Goal: Complete application form: Complete application form

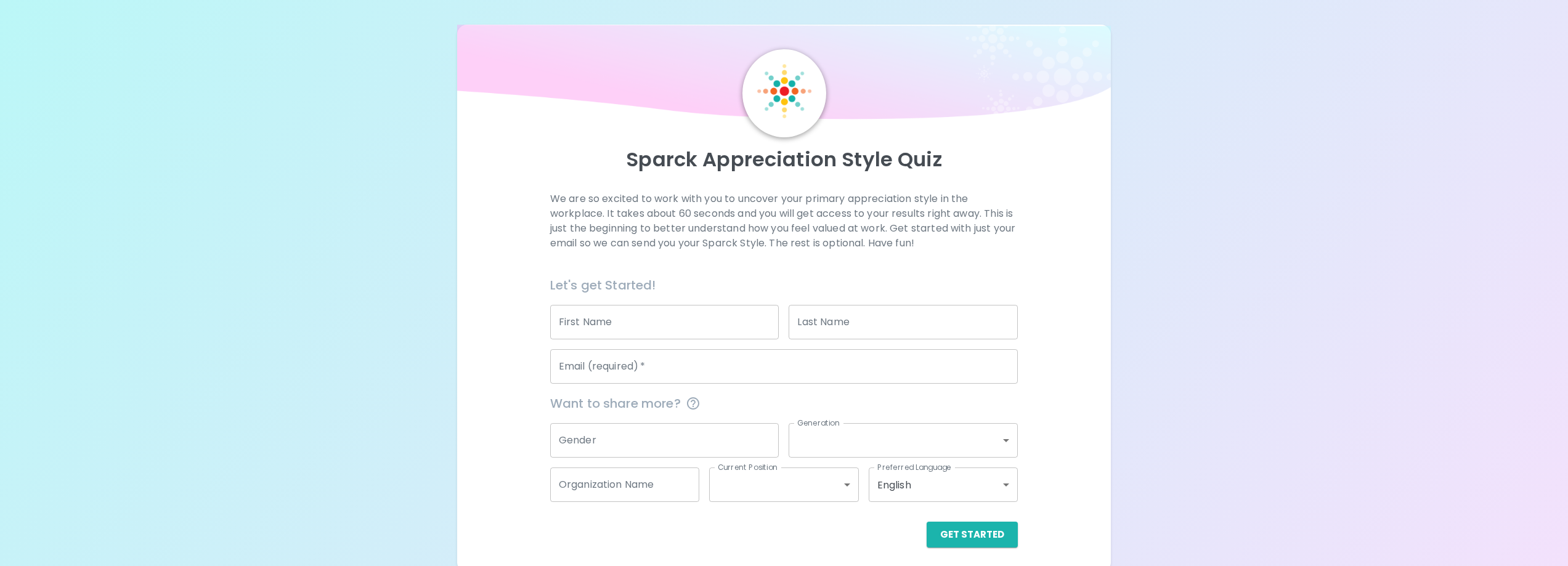
click at [568, 335] on input "First Name" at bounding box center [665, 322] width 229 height 34
type input "[PERSON_NAME]"
drag, startPoint x: 816, startPoint y: 327, endPoint x: 837, endPoint y: 327, distance: 21.0
click at [816, 327] on input "Last Name" at bounding box center [903, 322] width 229 height 34
type input "s"
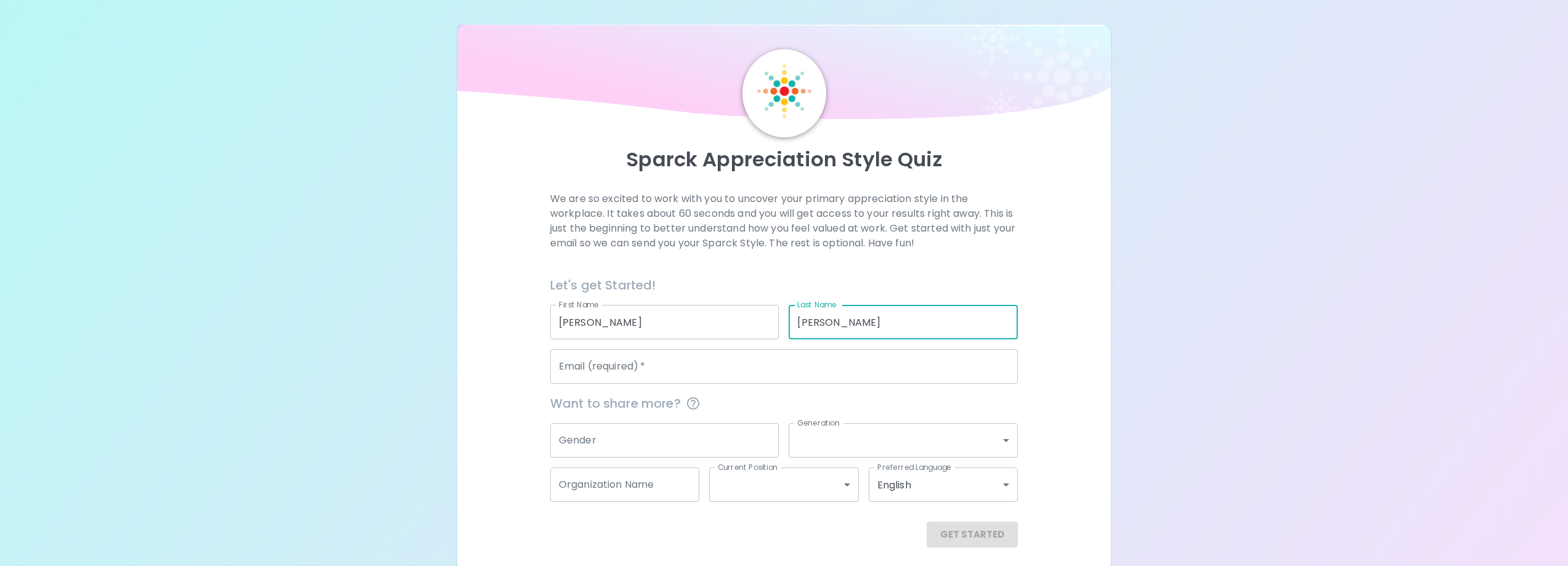
type input "[PERSON_NAME]"
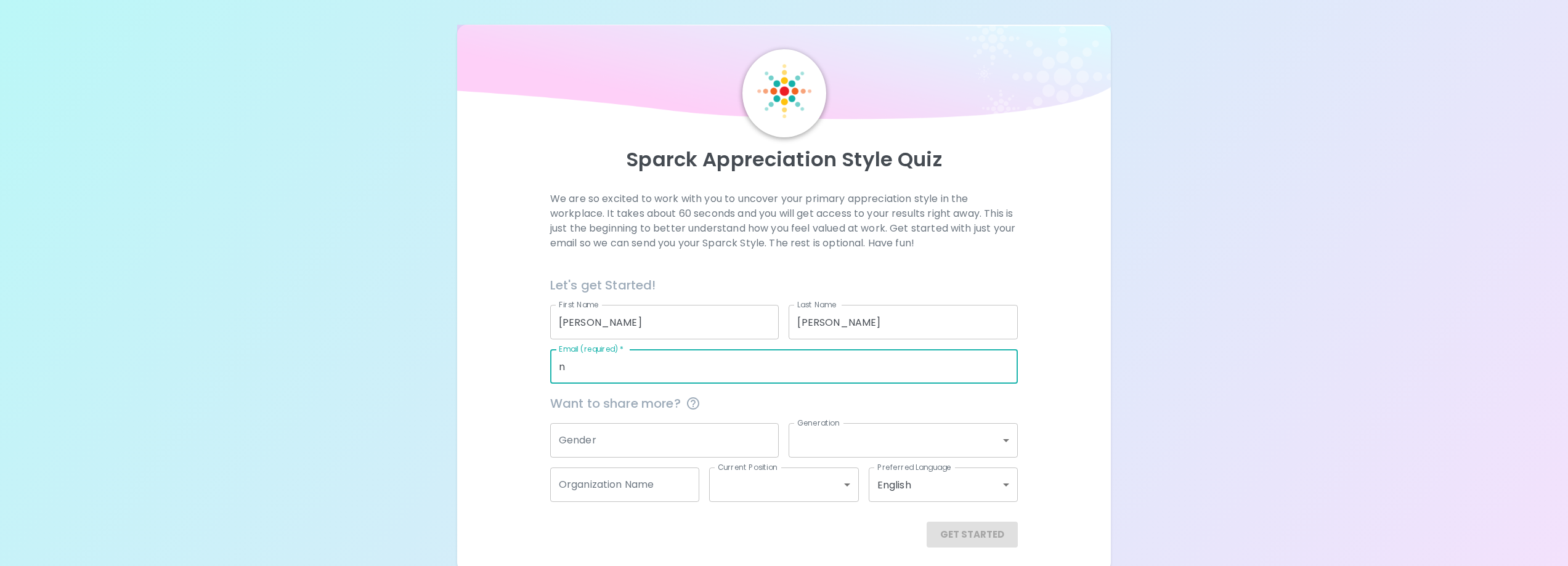
type input "[EMAIL_ADDRESS][DOMAIN_NAME]"
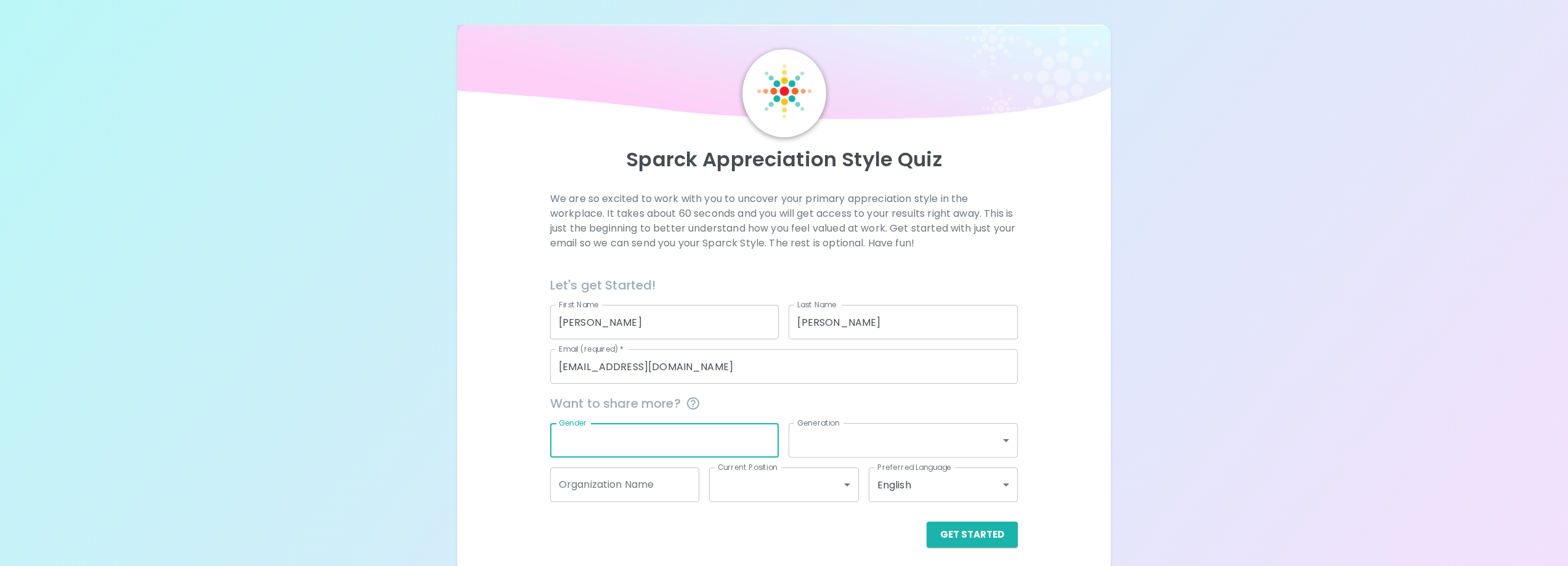
type input "f"
type input "F"
type input "[DEMOGRAPHIC_DATA]"
click at [646, 505] on div "Get Started" at bounding box center [778, 525] width 477 height 46
click at [647, 494] on input "Organization Name" at bounding box center [624, 484] width 149 height 34
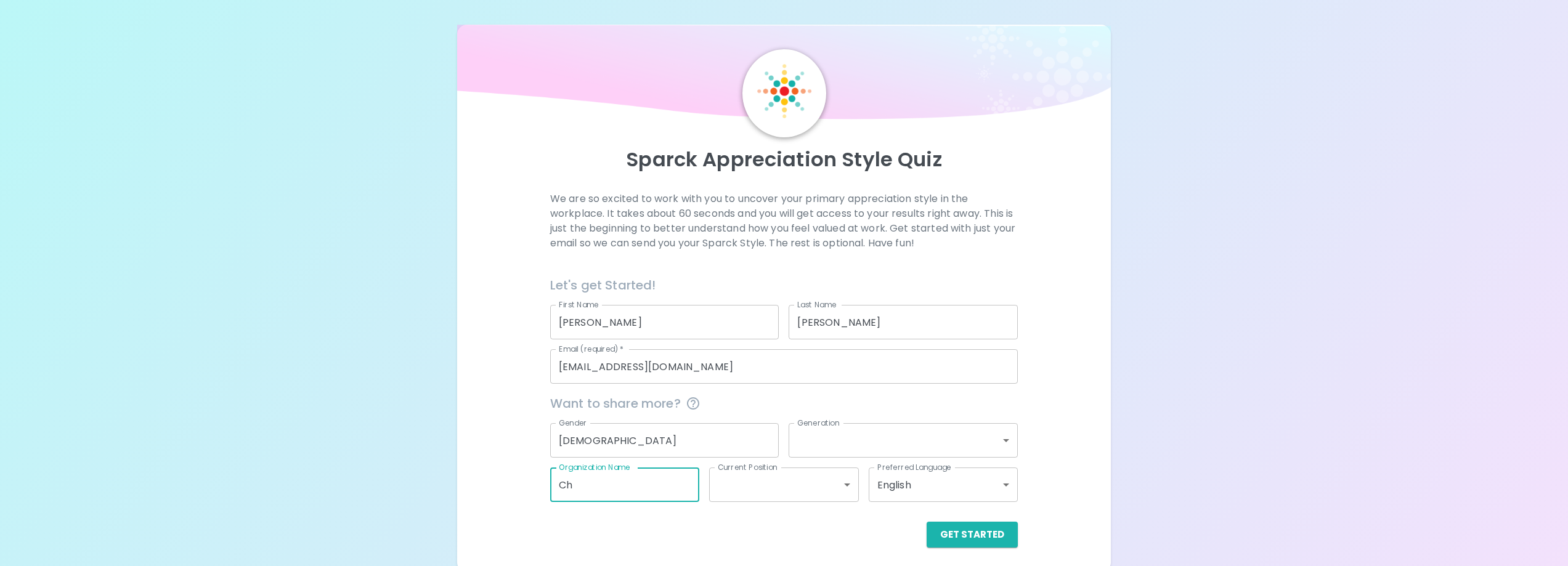
type input "C"
click at [848, 486] on body "Sparck Appreciation Style Quiz We are so excited to work with you to uncover yo…" at bounding box center [784, 286] width 1568 height 572
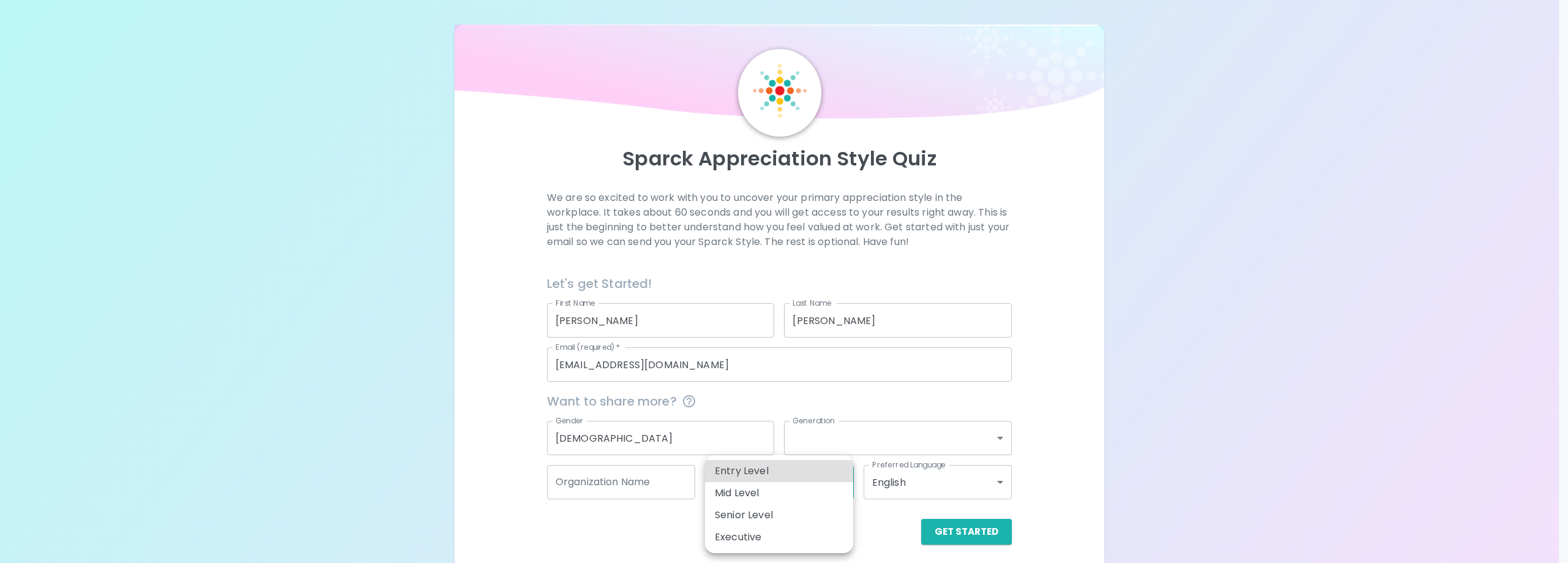
click at [765, 439] on div at bounding box center [784, 281] width 1568 height 563
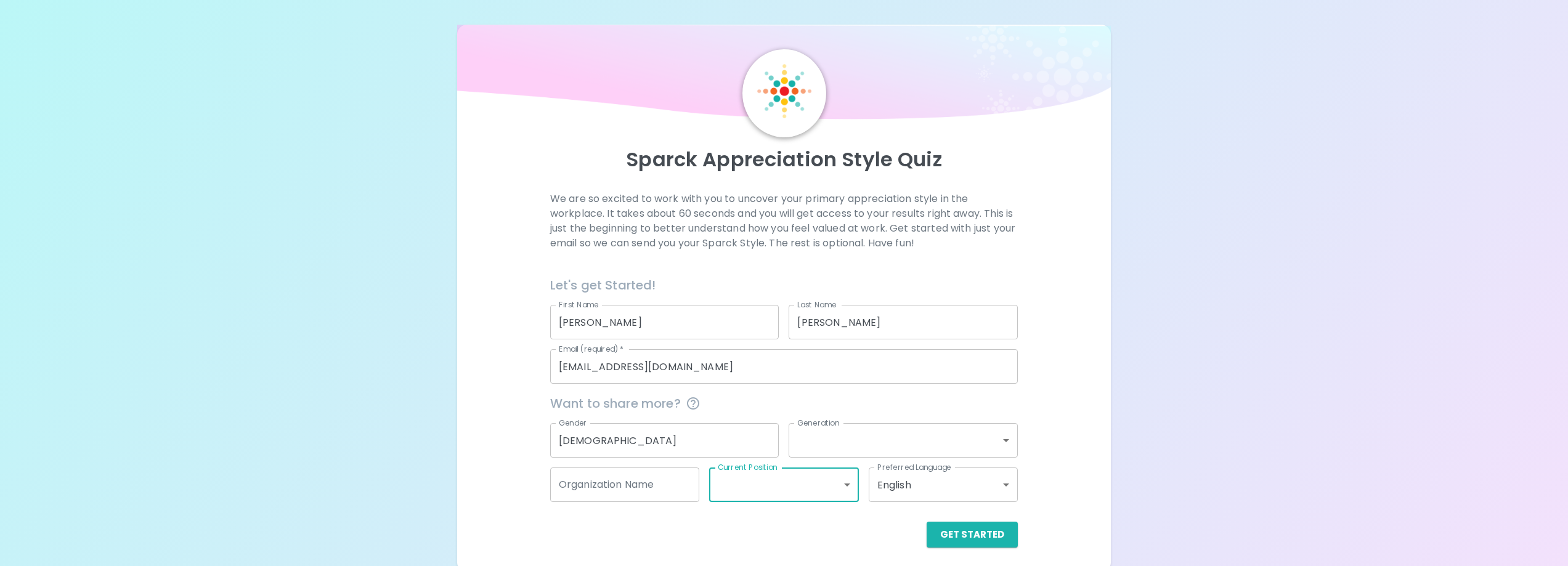
click at [877, 445] on body "Sparck Appreciation Style Quiz We are so excited to work with you to uncover yo…" at bounding box center [784, 286] width 1568 height 572
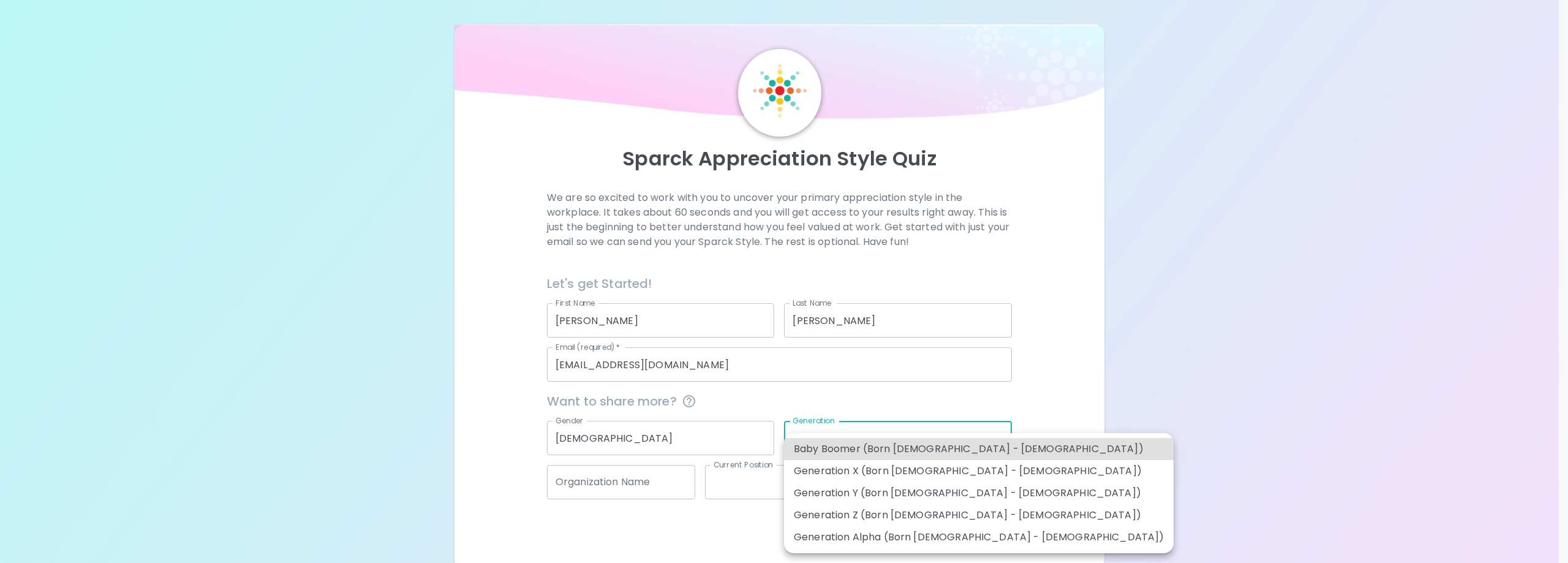
click at [891, 490] on li "Generation Y (Born [DEMOGRAPHIC_DATA] - [DEMOGRAPHIC_DATA])" at bounding box center [978, 493] width 390 height 22
type input "generation_y"
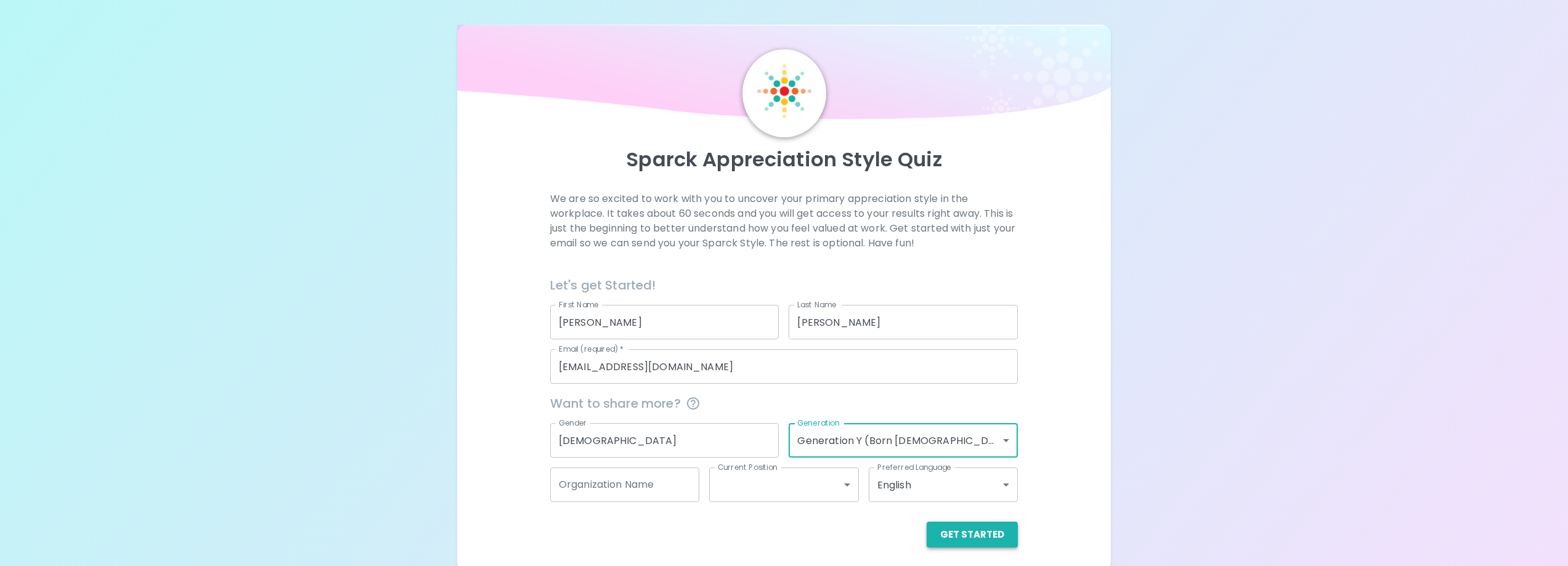
click at [971, 533] on button "Get Started" at bounding box center [972, 534] width 91 height 26
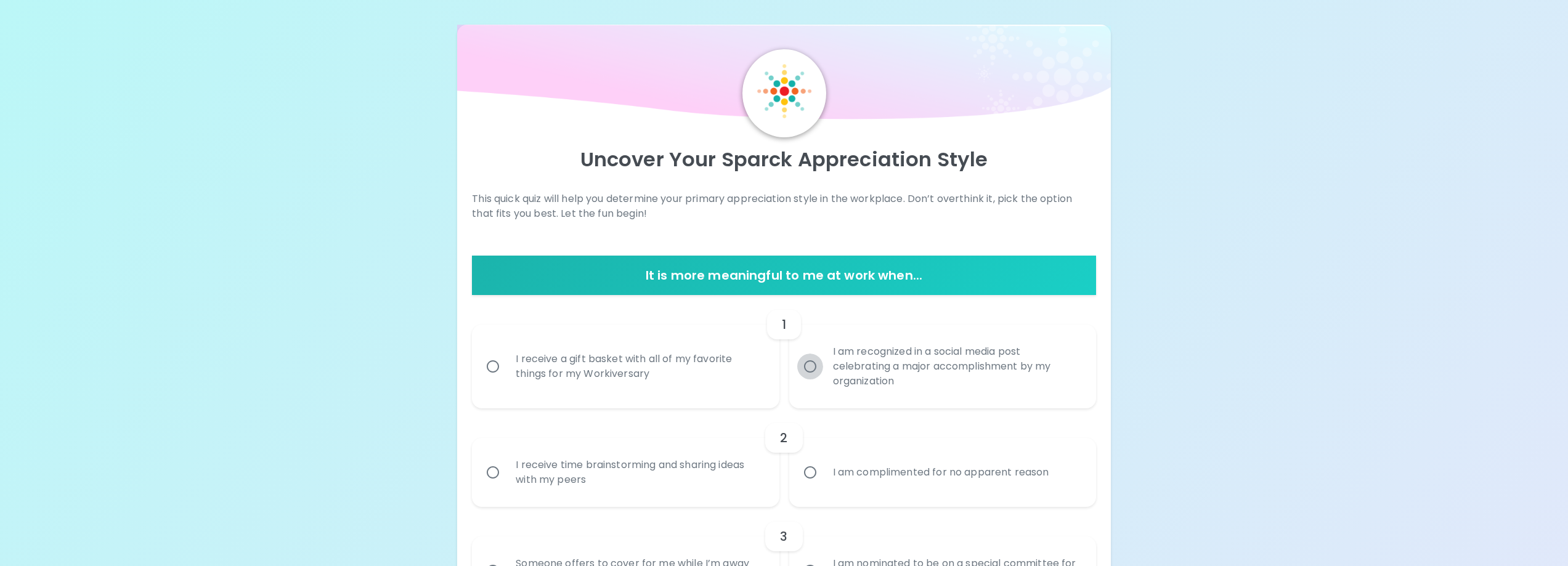
click at [809, 364] on input "I am recognized in a social media post celebrating a major accomplishment by my…" at bounding box center [810, 366] width 26 height 26
radio input "true"
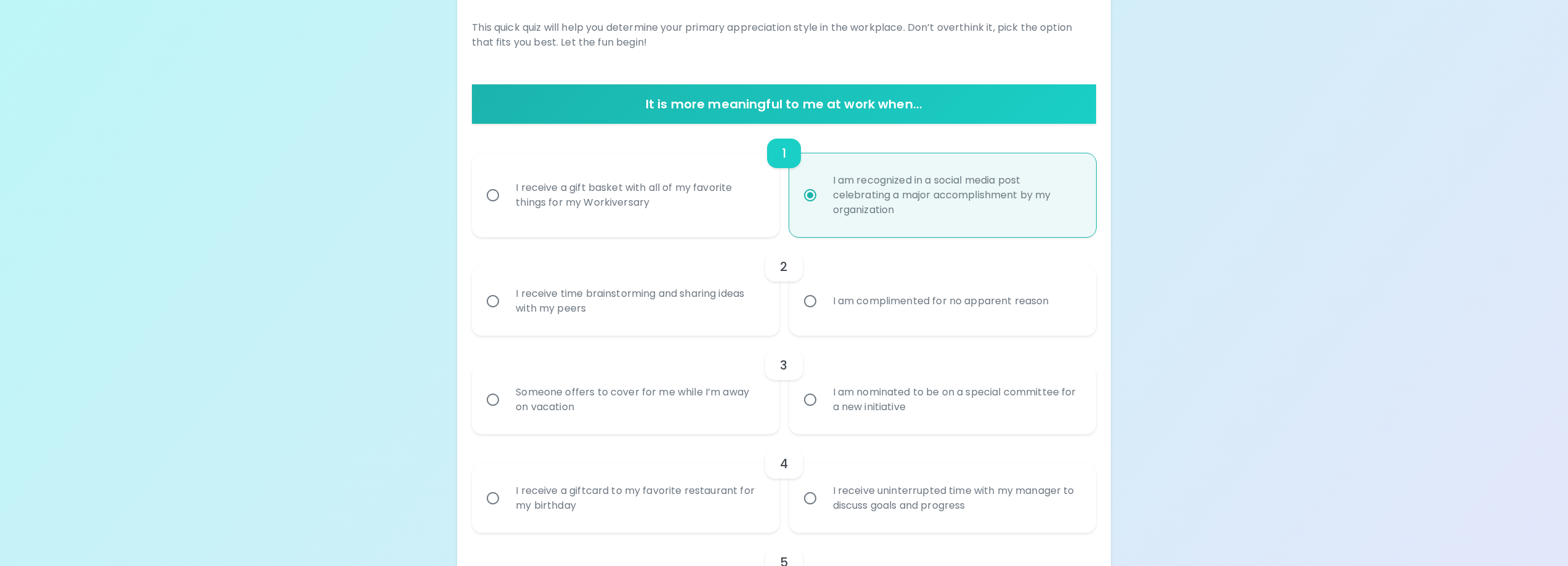
scroll to position [275, 0]
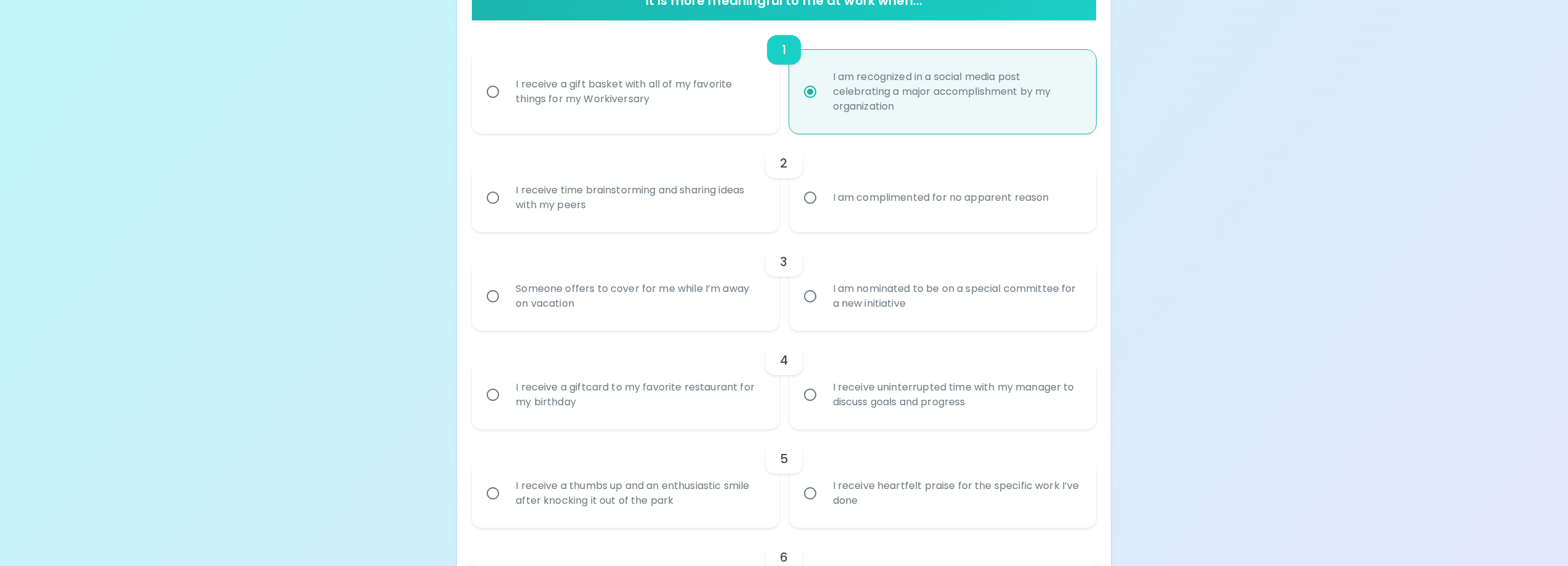
click at [688, 200] on div "I receive time brainstorming and sharing ideas with my peers" at bounding box center [639, 198] width 266 height 59
click at [506, 200] on input "I receive time brainstorming and sharing ideas with my peers" at bounding box center [493, 198] width 26 height 26
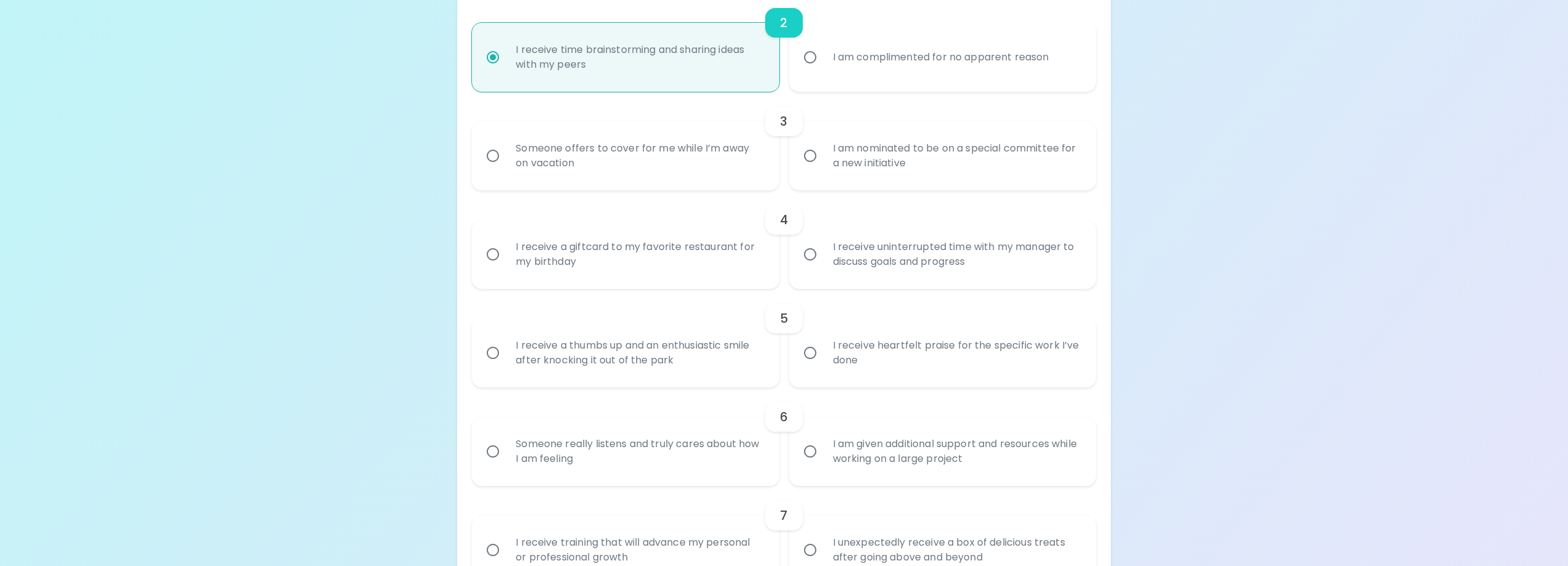
scroll to position [434, 0]
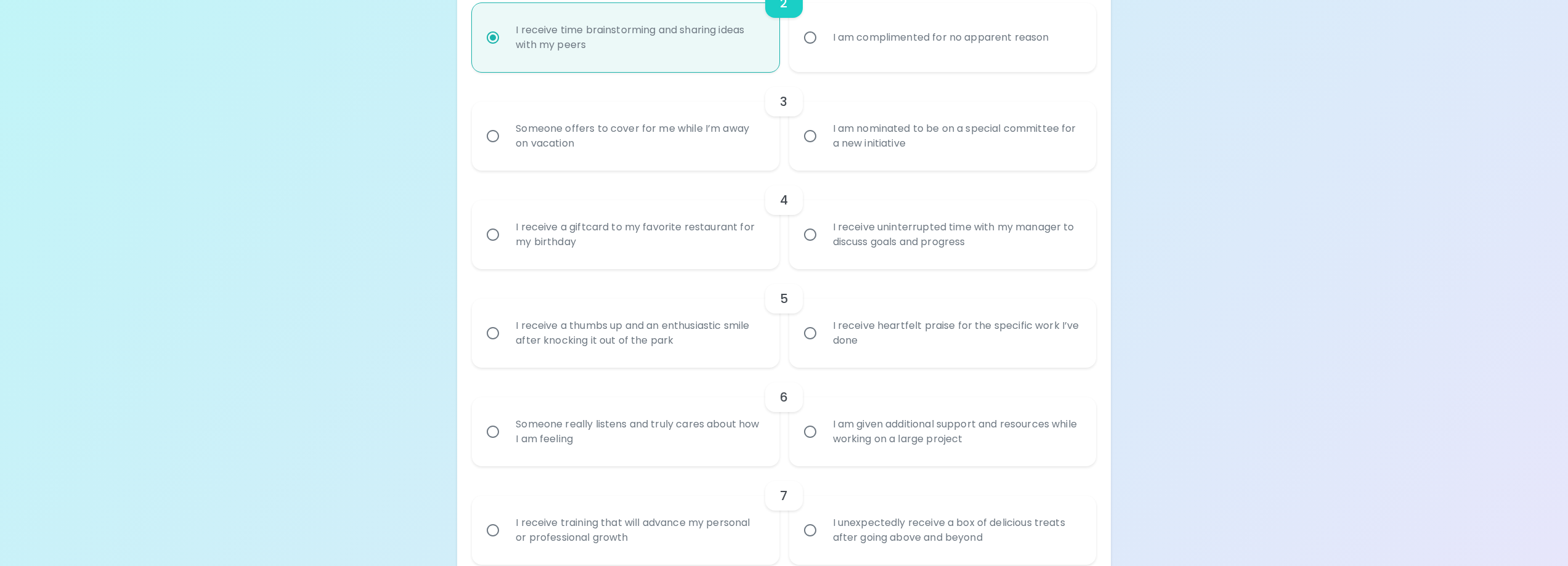
radio input "true"
click at [861, 328] on div "I receive heartfelt praise for the specific work I’ve done" at bounding box center [956, 333] width 266 height 59
click at [823, 328] on input "I receive heartfelt praise for the specific work I’ve done" at bounding box center [810, 333] width 26 height 26
radio input "false"
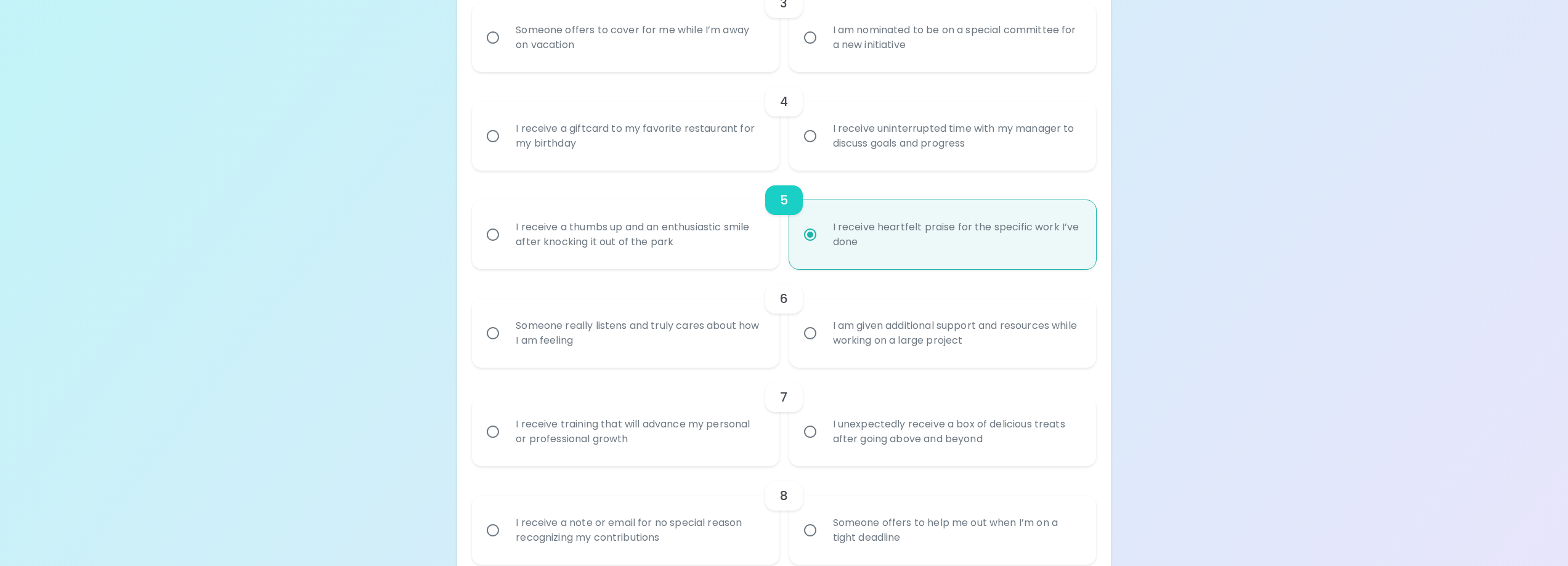
radio input "true"
click at [850, 147] on div "I receive uninterrupted time with my manager to discuss goals and progress" at bounding box center [956, 136] width 266 height 59
click at [823, 147] on input "I receive uninterrupted time with my manager to discuss goals and progress" at bounding box center [810, 136] width 26 height 26
radio input "false"
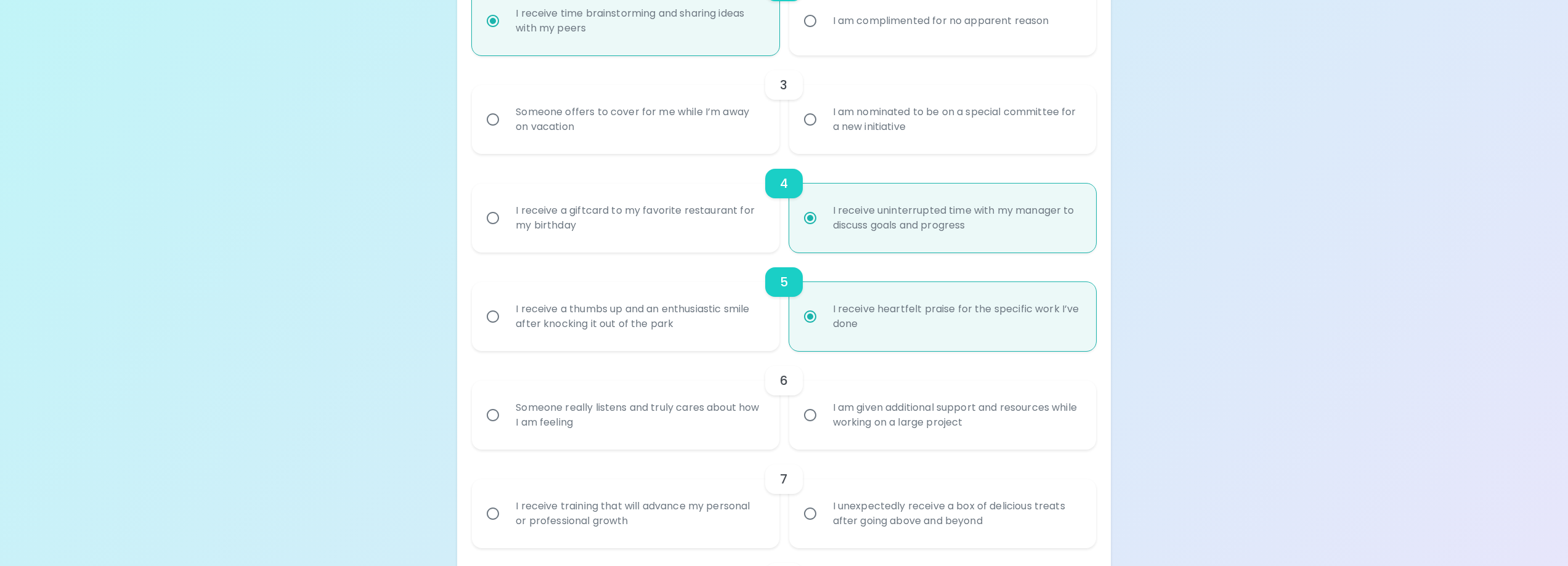
scroll to position [385, 0]
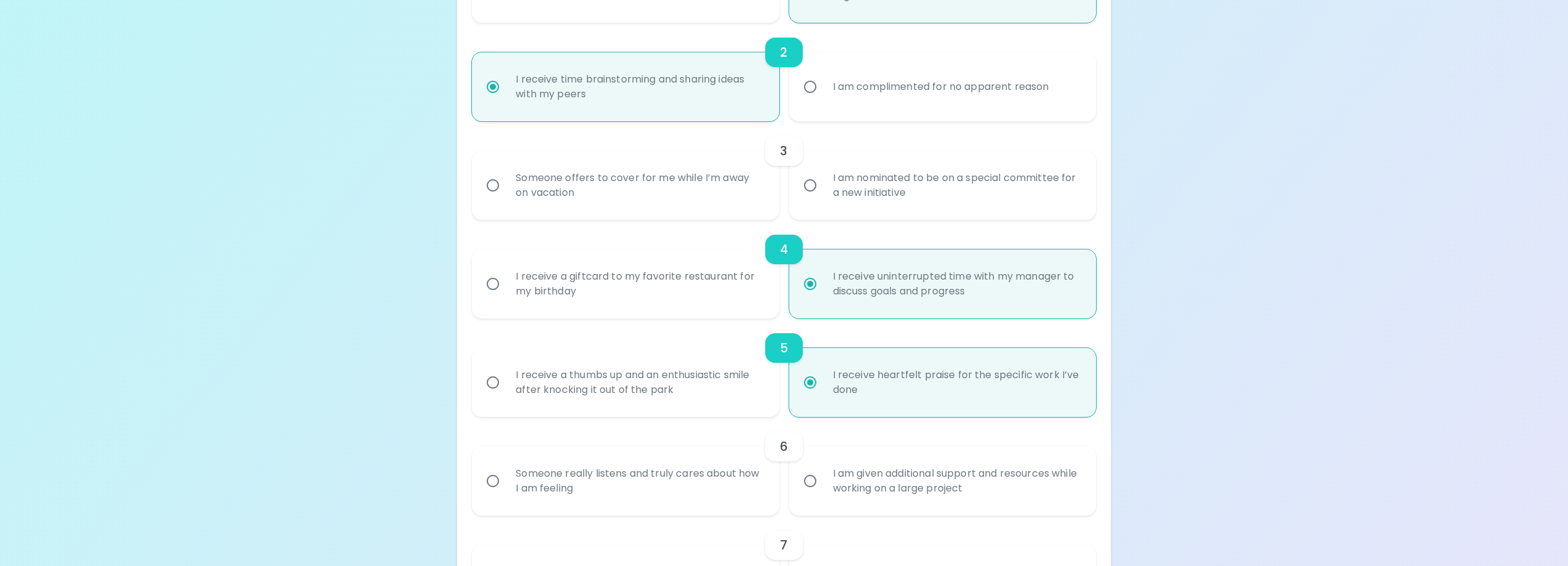
radio input "true"
click at [661, 179] on div "Someone offers to cover for me while I’m away on vacation" at bounding box center [639, 186] width 266 height 59
click at [506, 179] on input "Someone offers to cover for me while I’m away on vacation" at bounding box center [493, 186] width 26 height 26
radio input "false"
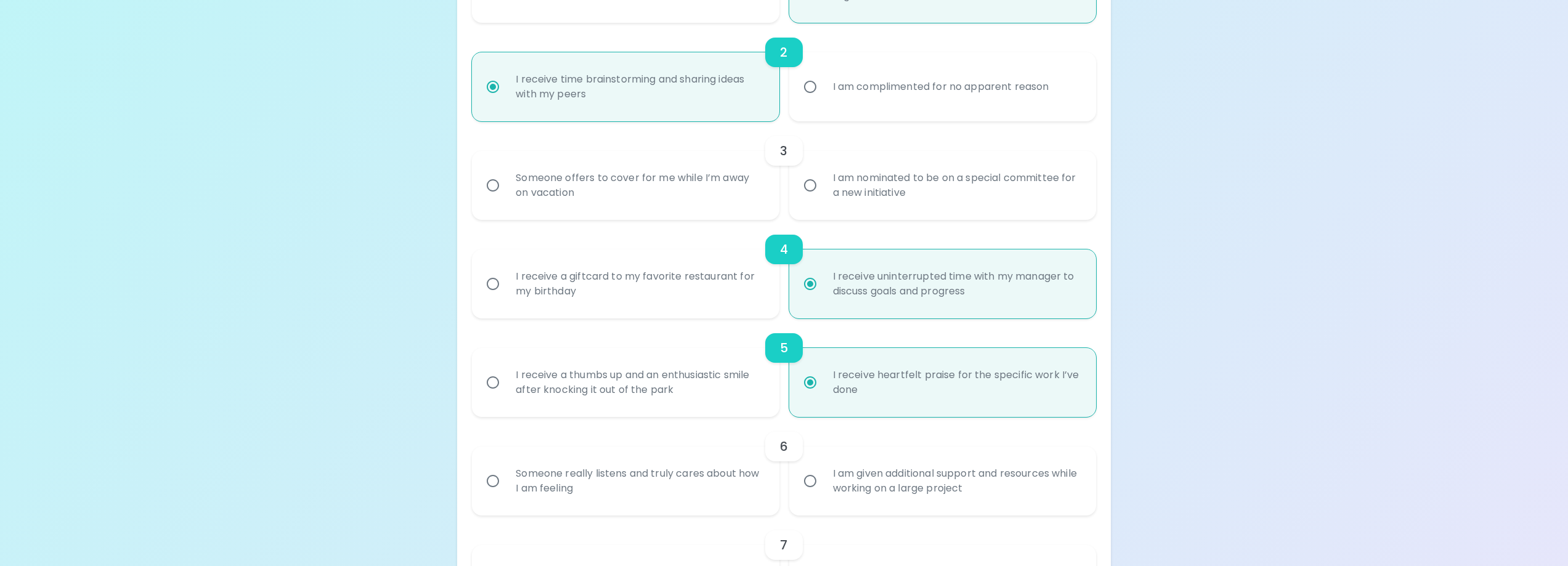
radio input "false"
radio input "true"
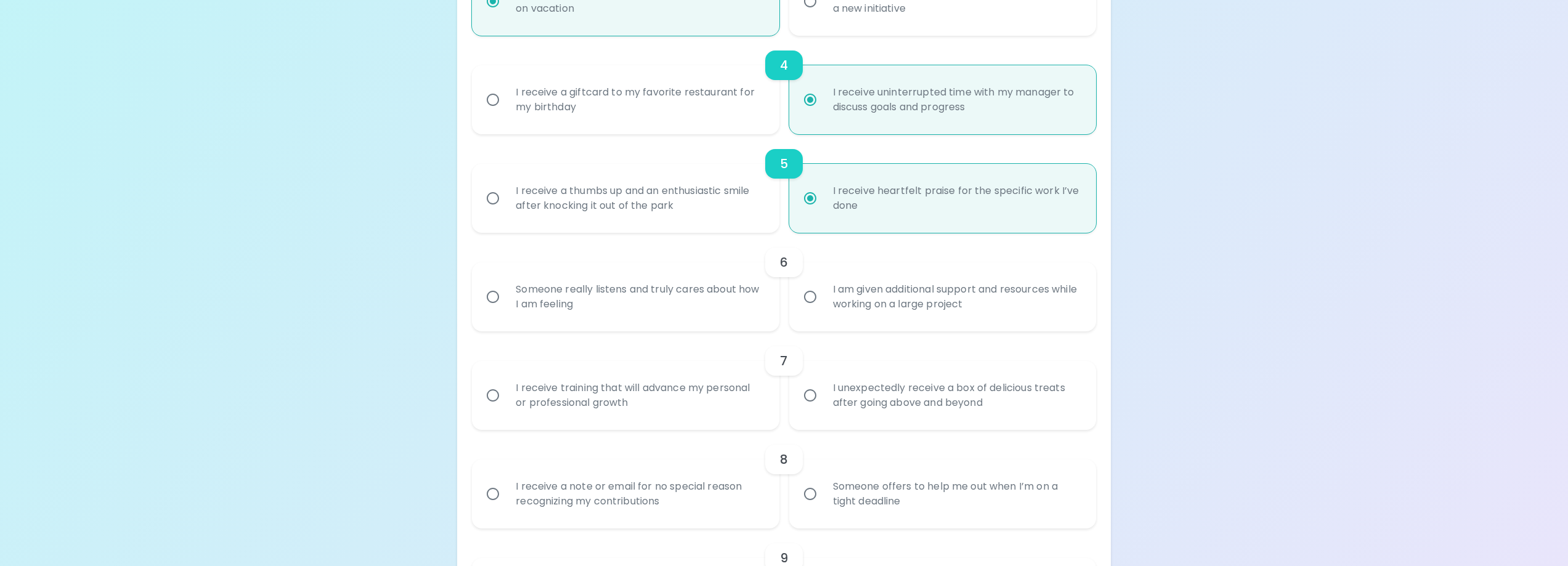
scroll to position [607, 0]
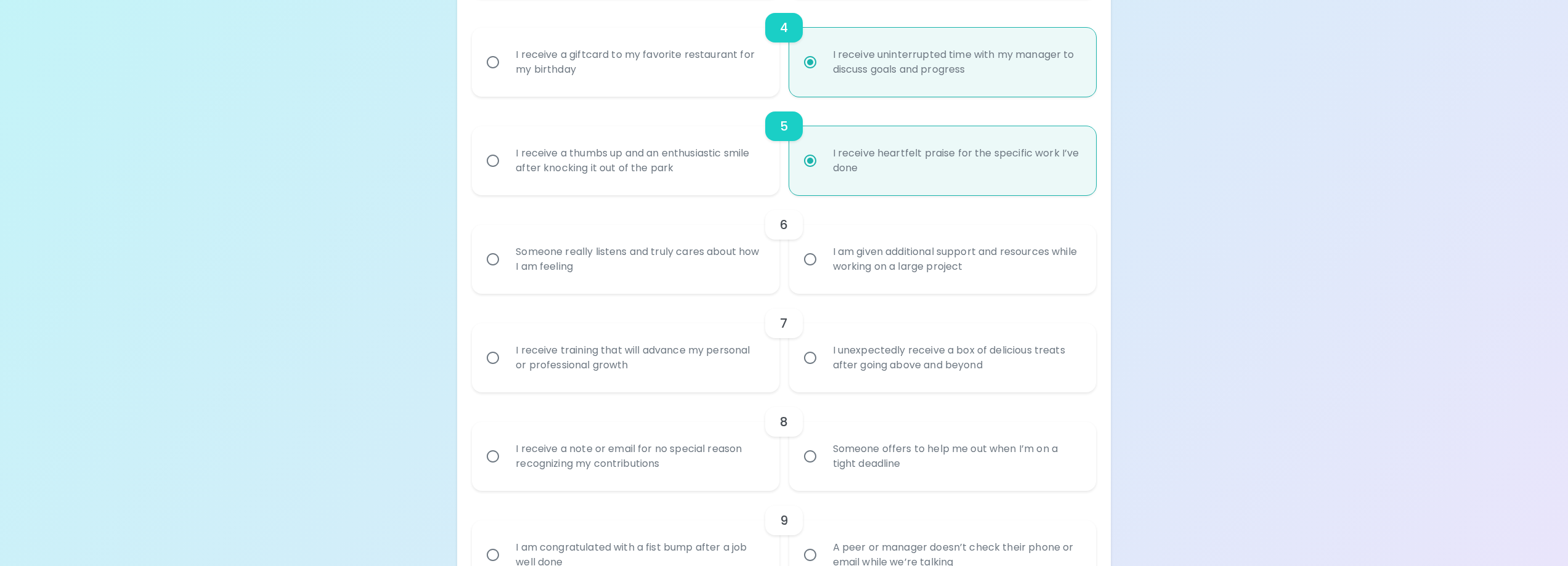
radio input "true"
click at [682, 351] on div "I receive training that will advance my personal or professional growth" at bounding box center [639, 358] width 266 height 59
click at [506, 351] on input "I receive training that will advance my personal or professional growth" at bounding box center [493, 358] width 26 height 26
radio input "false"
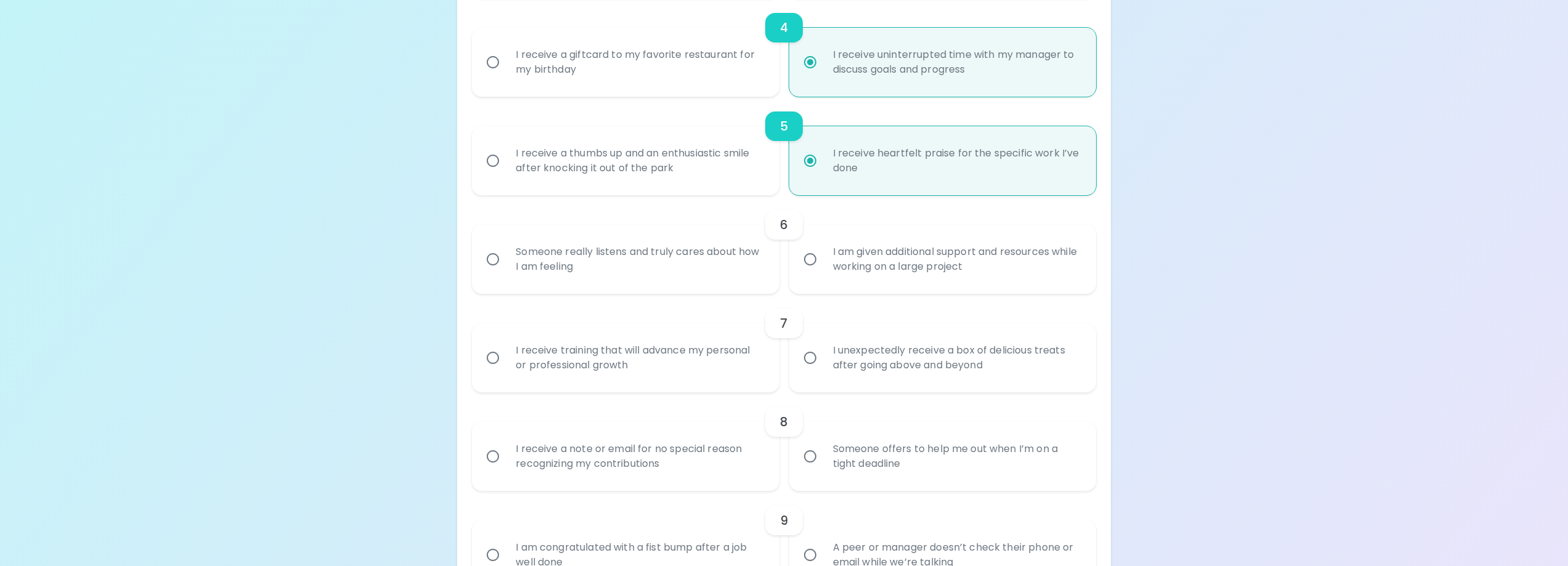
radio input "false"
radio input "true"
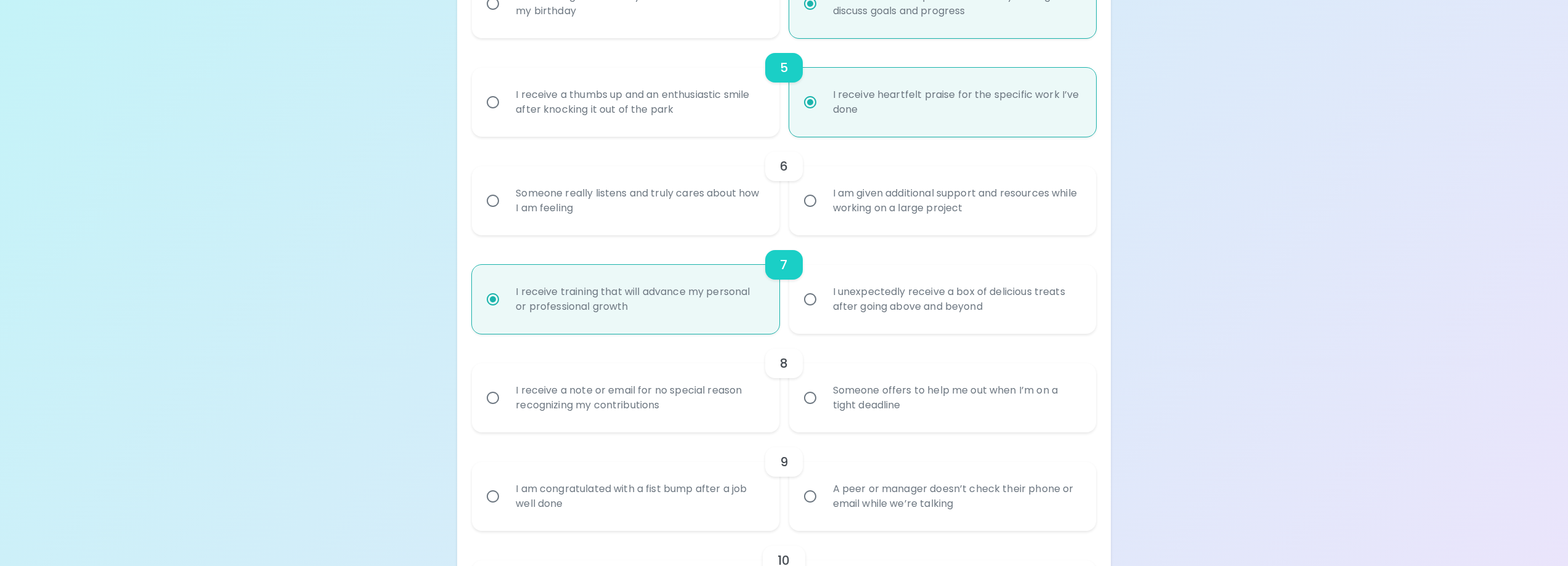
scroll to position [706, 0]
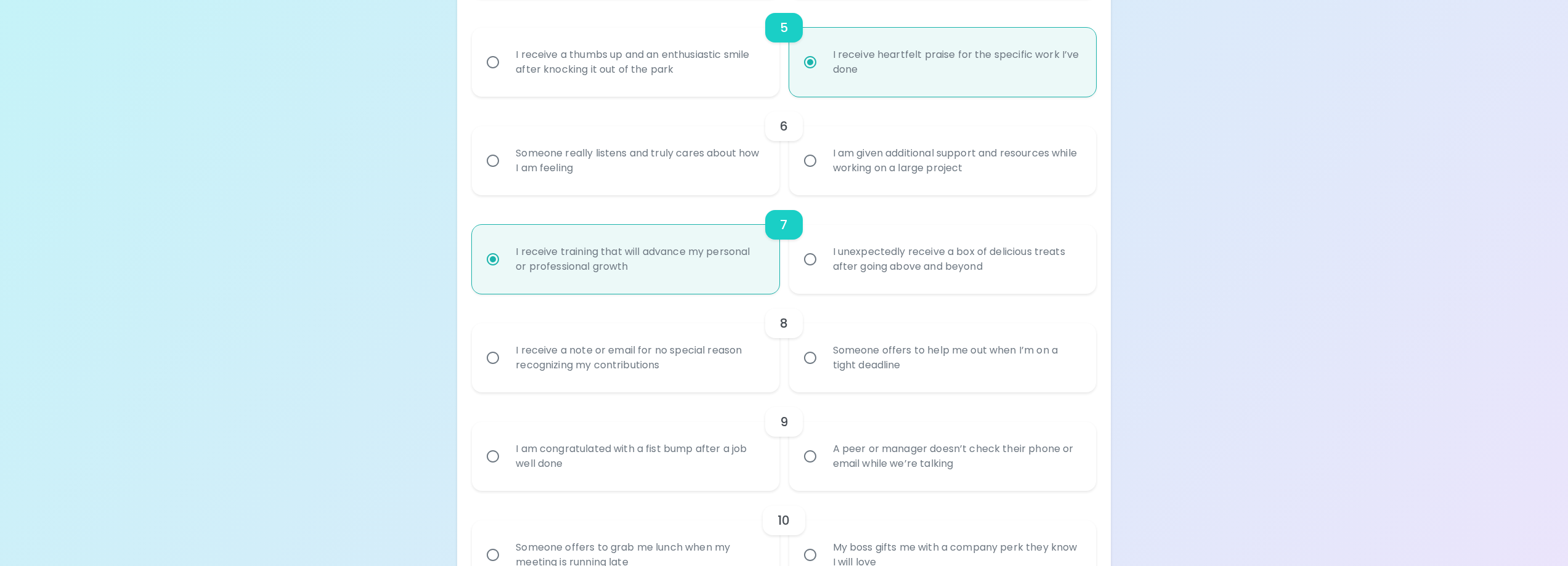
radio input "true"
click at [884, 162] on div "I am given additional support and resources while working on a large project" at bounding box center [956, 161] width 266 height 59
click at [823, 162] on input "I am given additional support and resources while working on a large project" at bounding box center [810, 161] width 26 height 26
radio input "false"
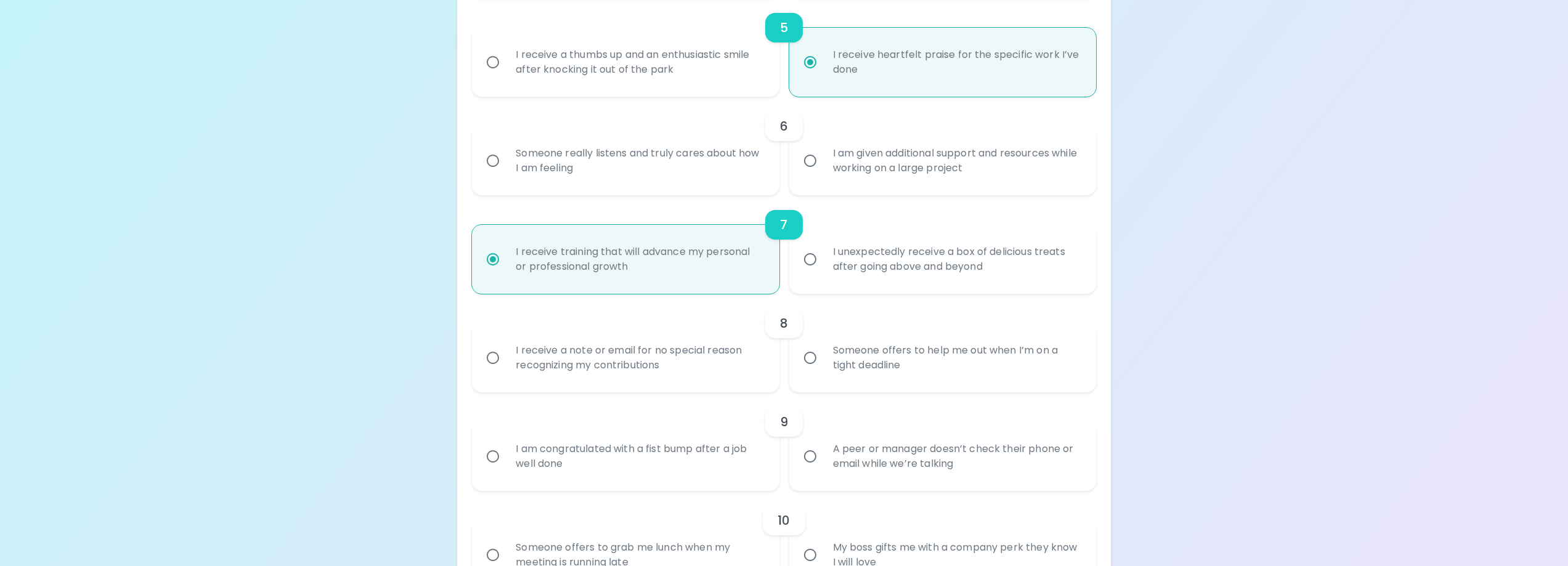
radio input "false"
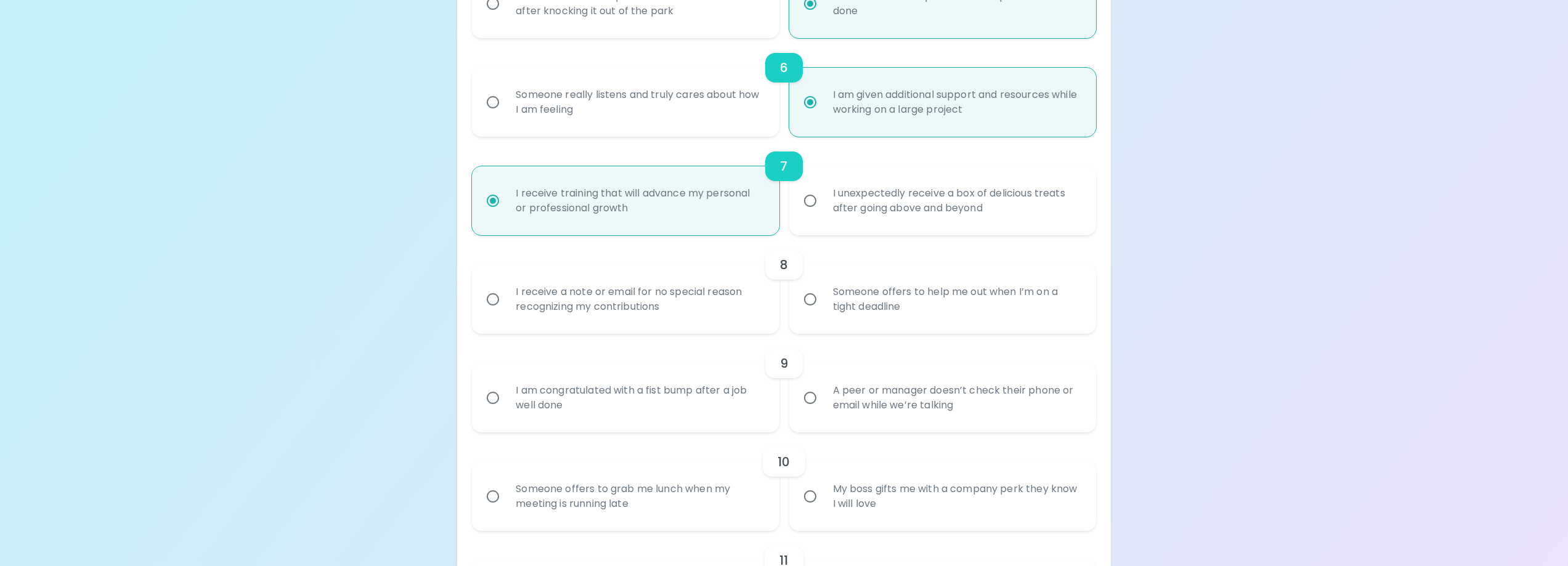
scroll to position [804, 0]
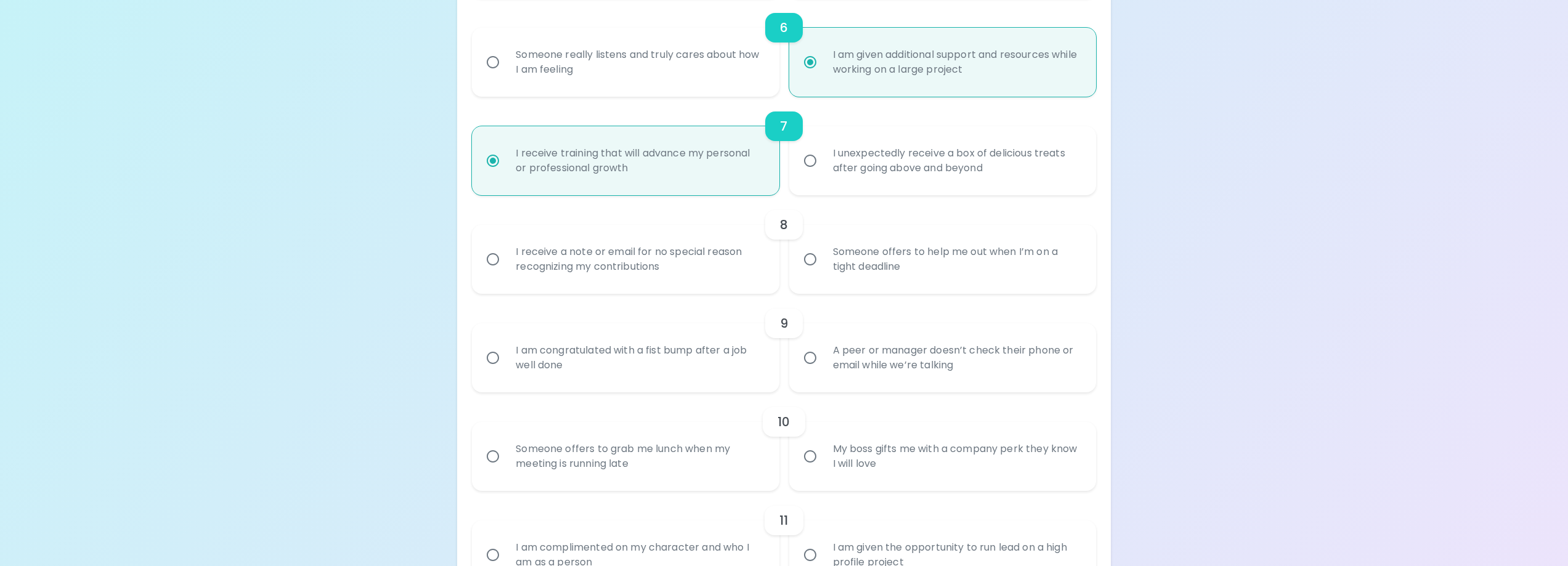
radio input "true"
click at [867, 256] on div "Someone offers to help me out when I’m on a tight deadline" at bounding box center [956, 259] width 266 height 59
click at [823, 256] on input "Someone offers to help me out when I’m on a tight deadline" at bounding box center [810, 259] width 26 height 26
radio input "false"
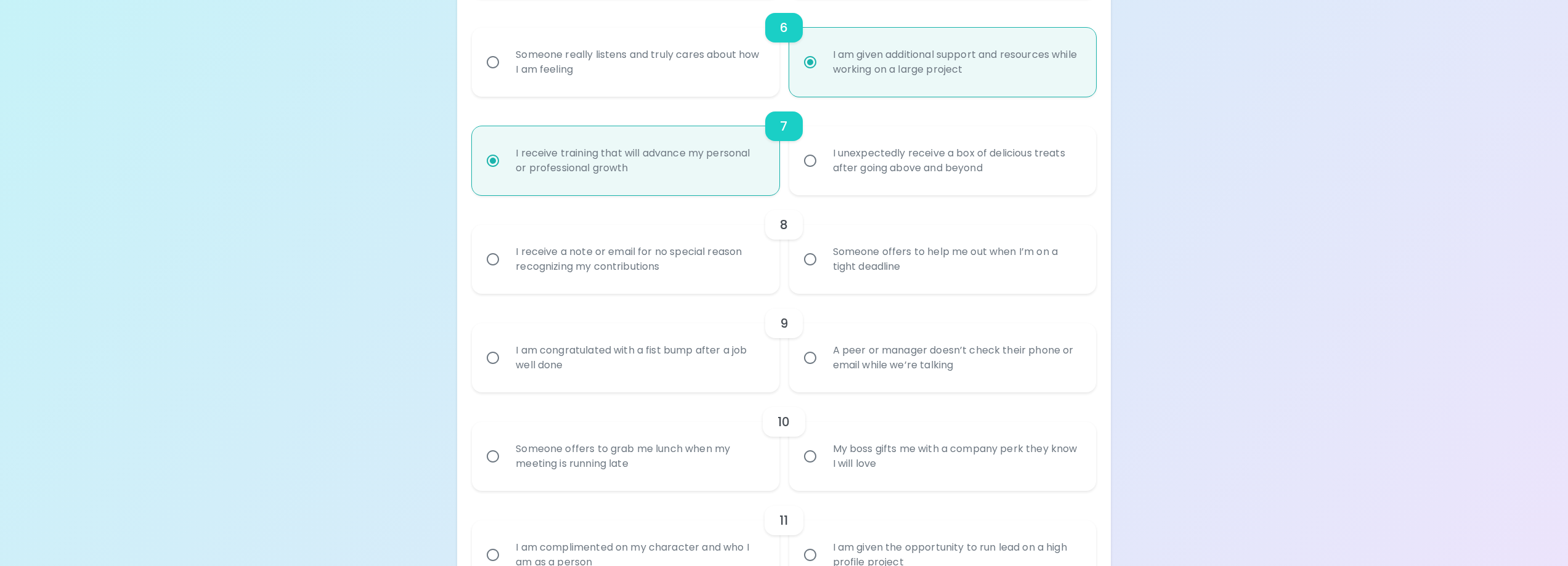
radio input "false"
radio input "true"
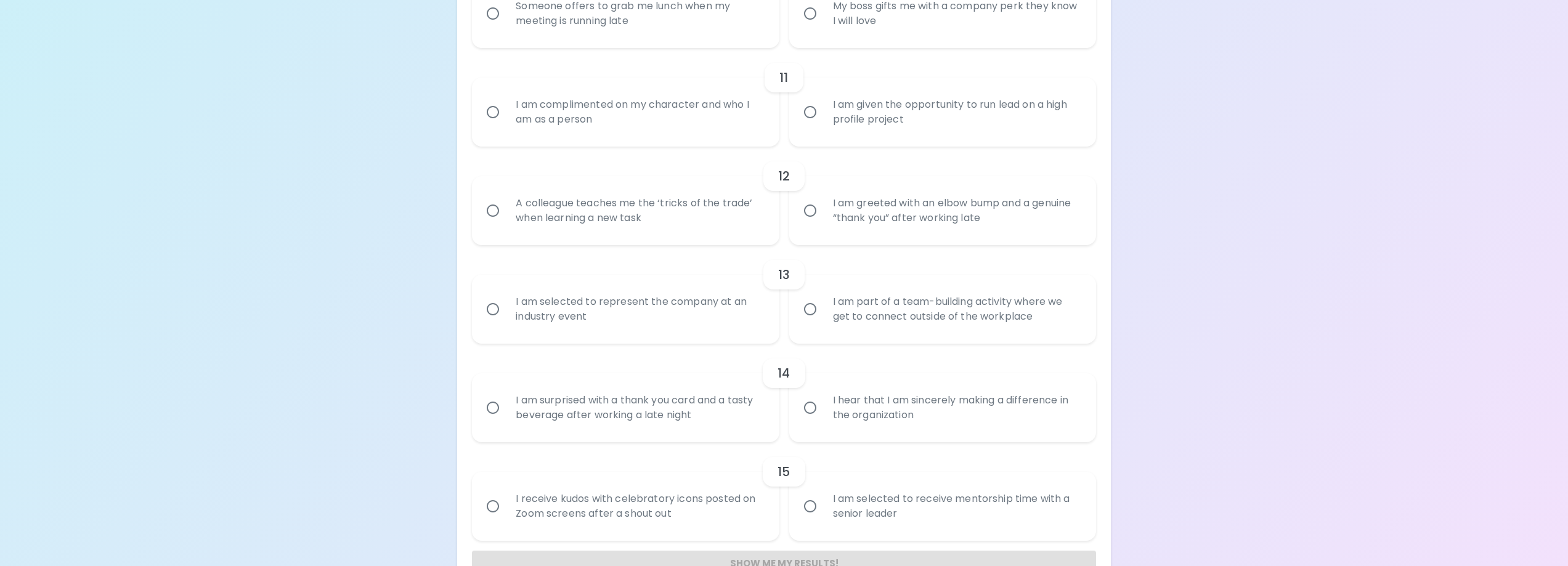
scroll to position [1282, 0]
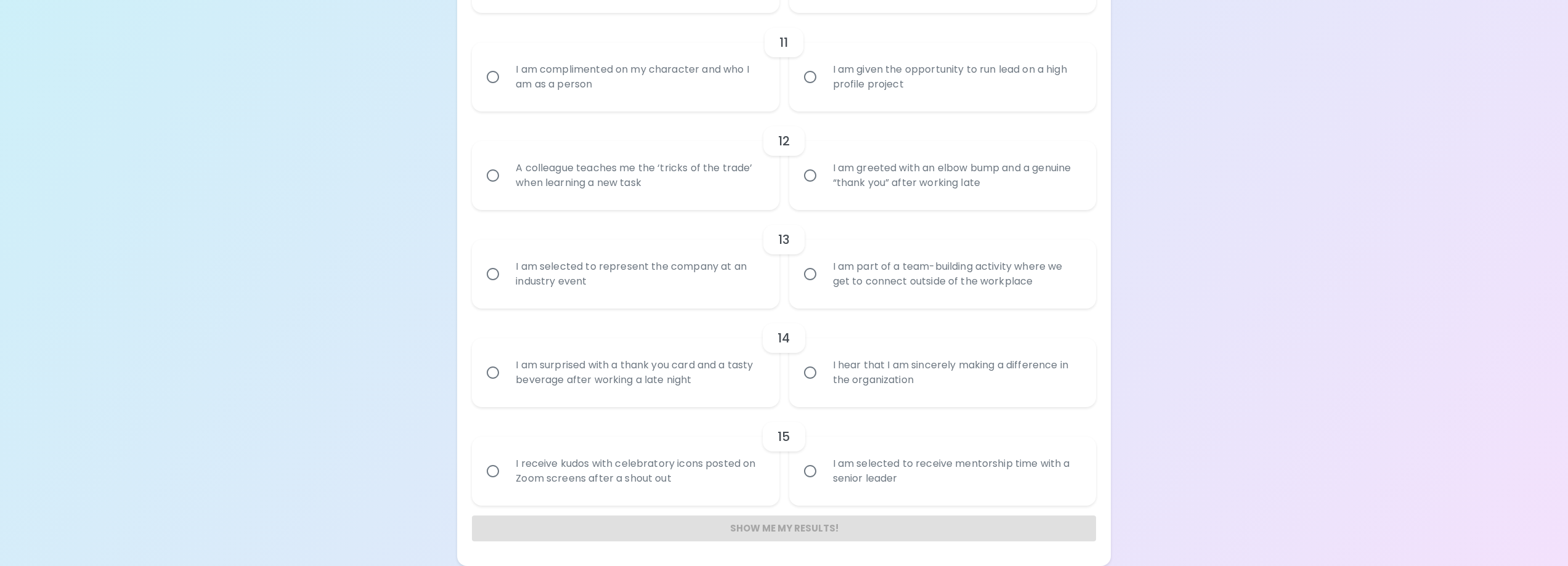
radio input "true"
click at [630, 472] on div "I receive kudos with celebratory icons posted on Zoom screens after a shout out" at bounding box center [639, 471] width 266 height 59
click at [506, 472] on input "I receive kudos with celebratory icons posted on Zoom screens after a shout out" at bounding box center [493, 471] width 26 height 26
radio input "false"
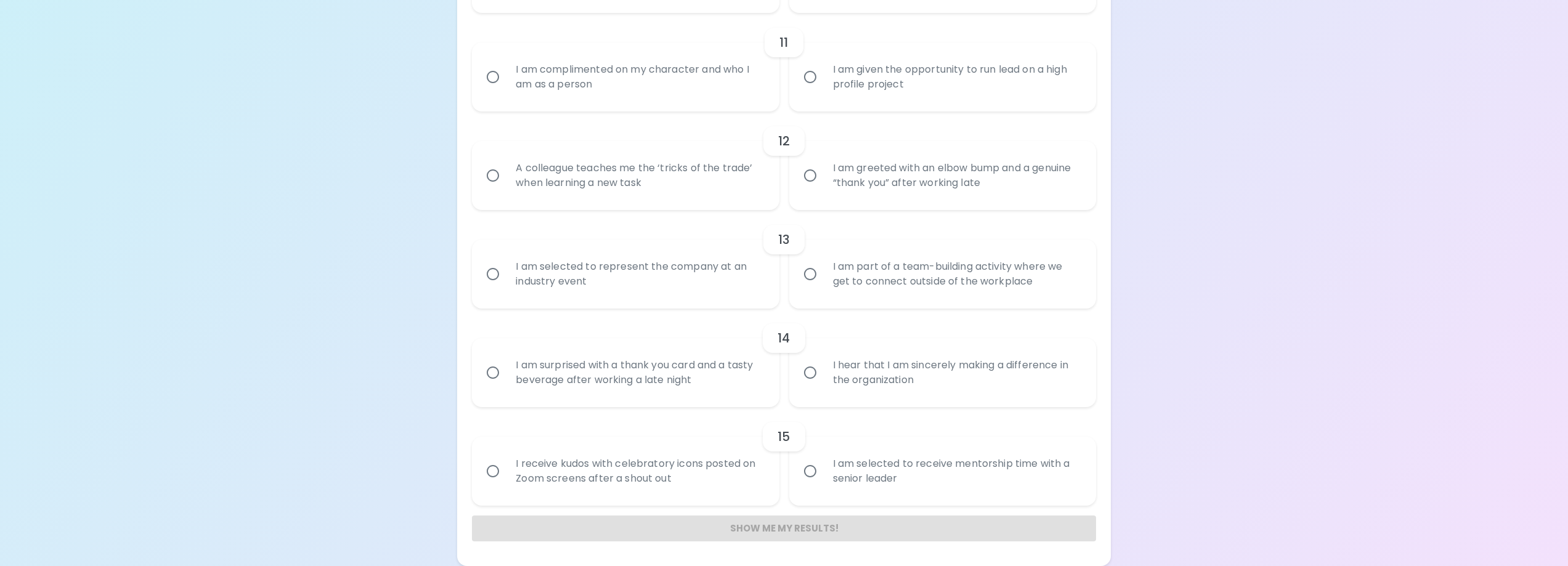
radio input "false"
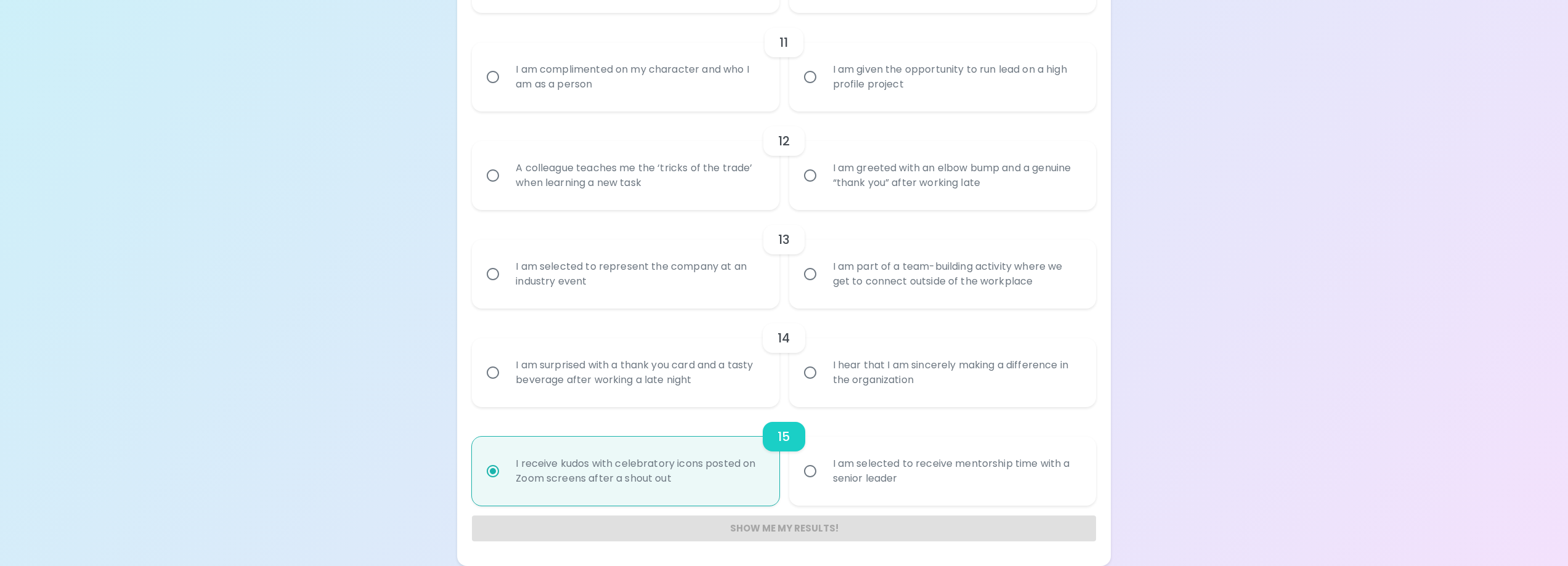
radio input "true"
click at [870, 377] on div "I hear that I am sincerely making a difference in the organization" at bounding box center [956, 372] width 266 height 59
click at [823, 377] on input "I hear that I am sincerely making a difference in the organization" at bounding box center [810, 372] width 26 height 26
radio input "false"
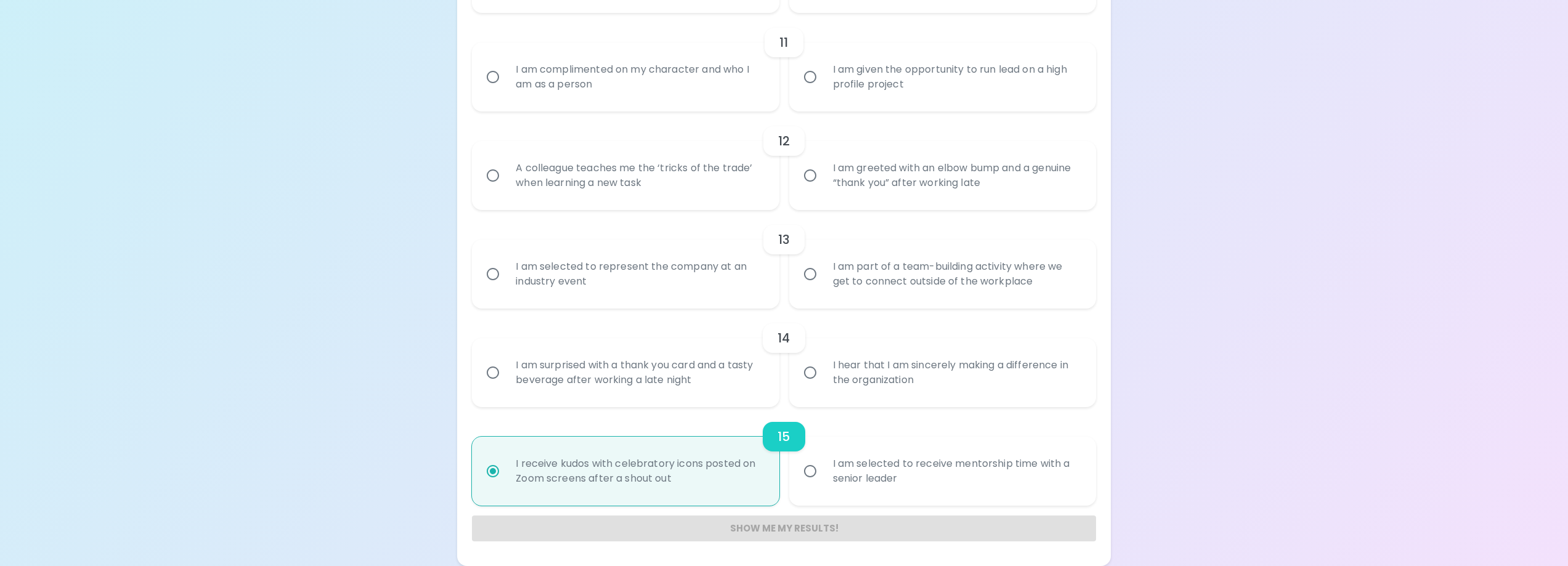
radio input "false"
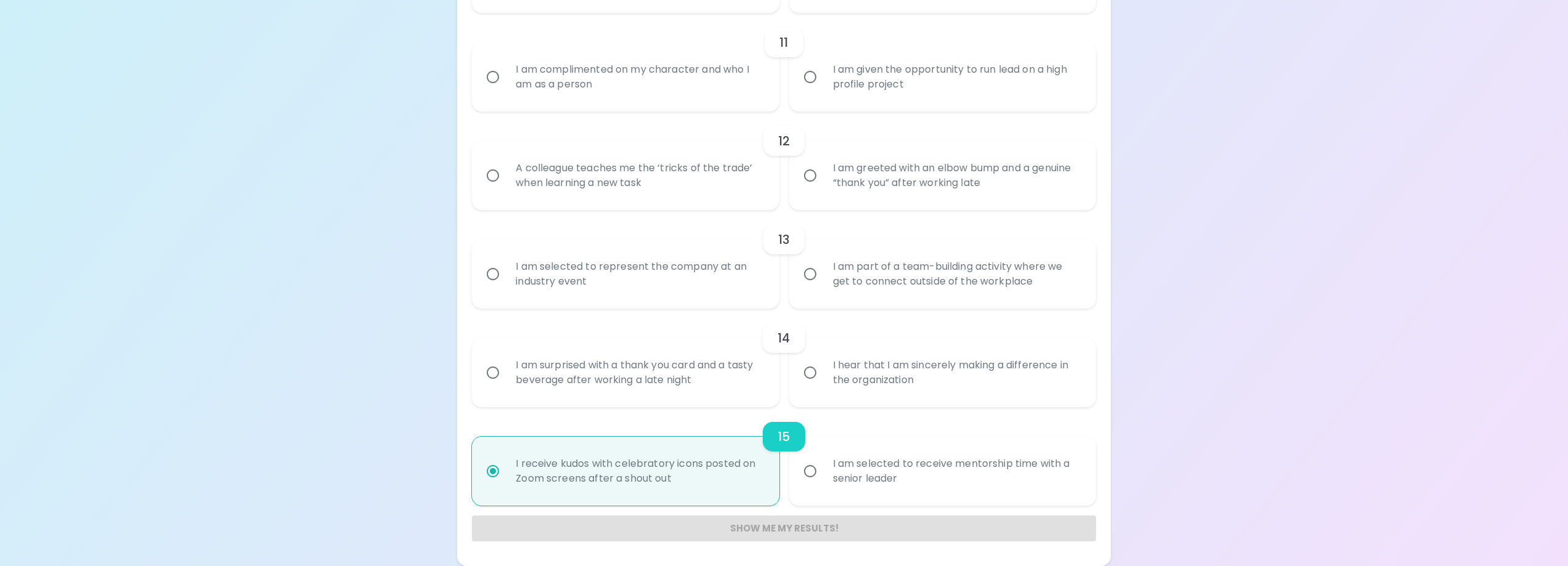
radio input "false"
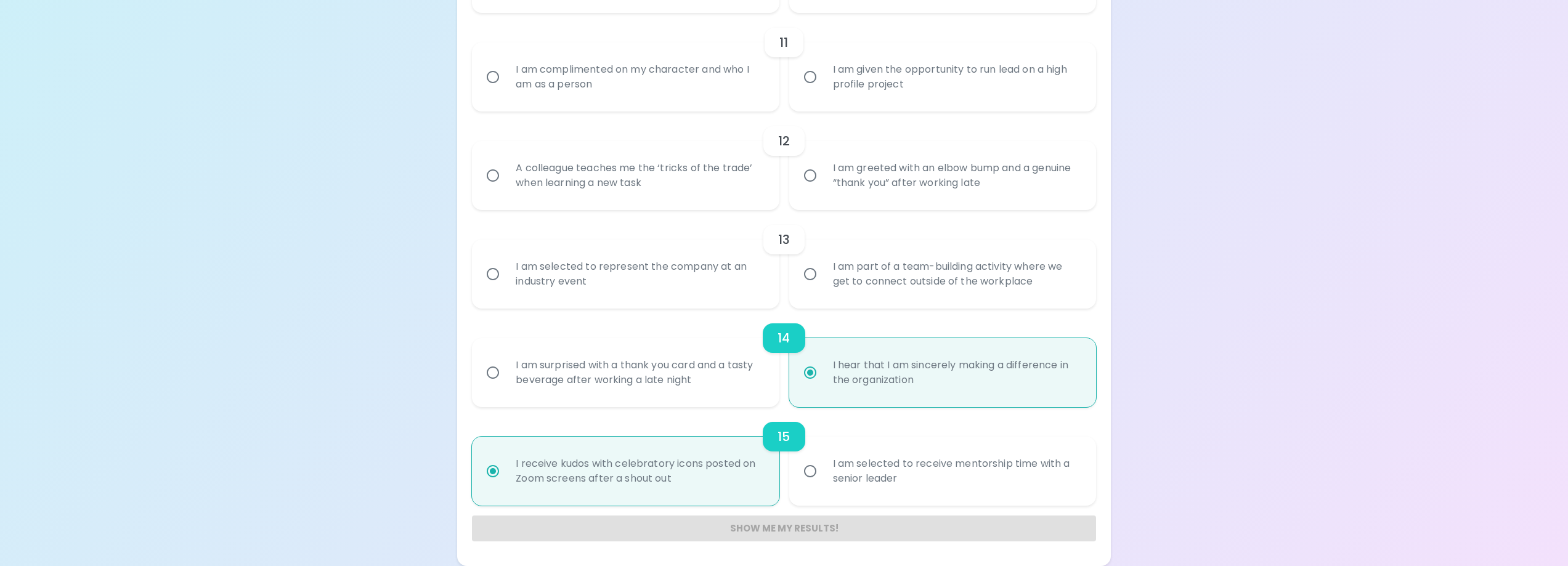
radio input "true"
click at [726, 268] on div "I am selected to represent the company at an industry event" at bounding box center [639, 274] width 266 height 59
click at [506, 268] on input "I am selected to represent the company at an industry event" at bounding box center [493, 274] width 26 height 26
radio input "false"
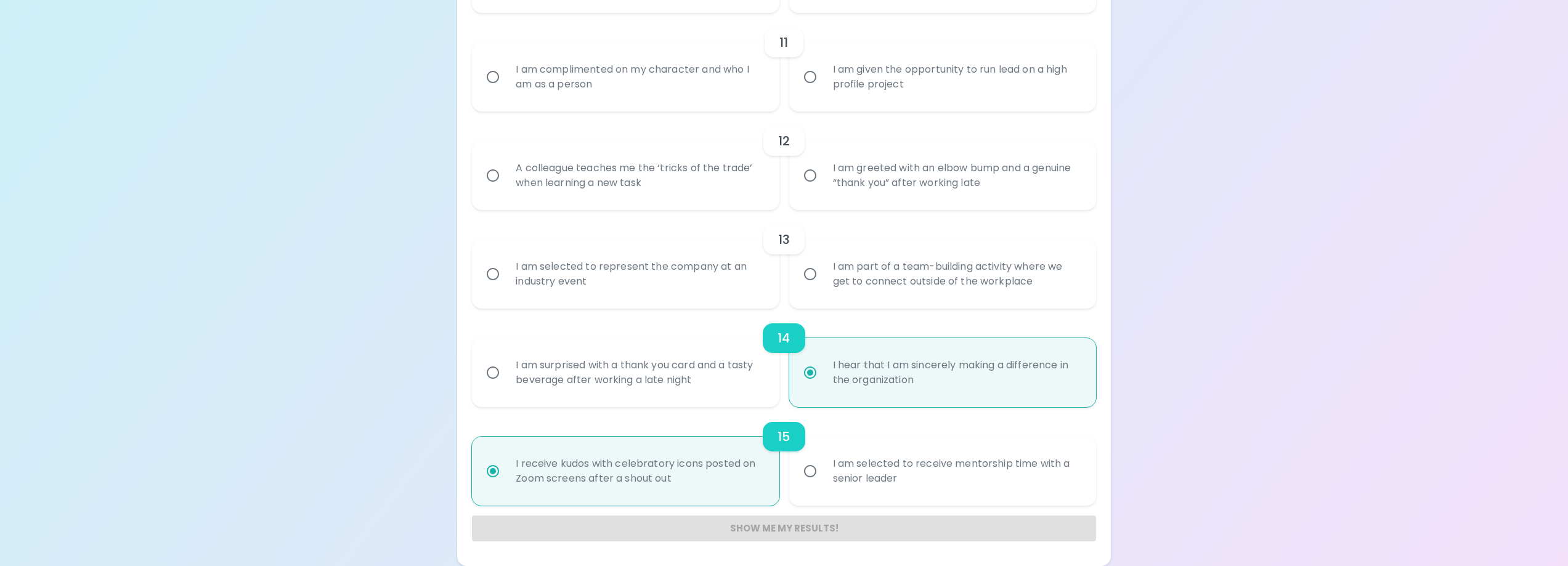
radio input "false"
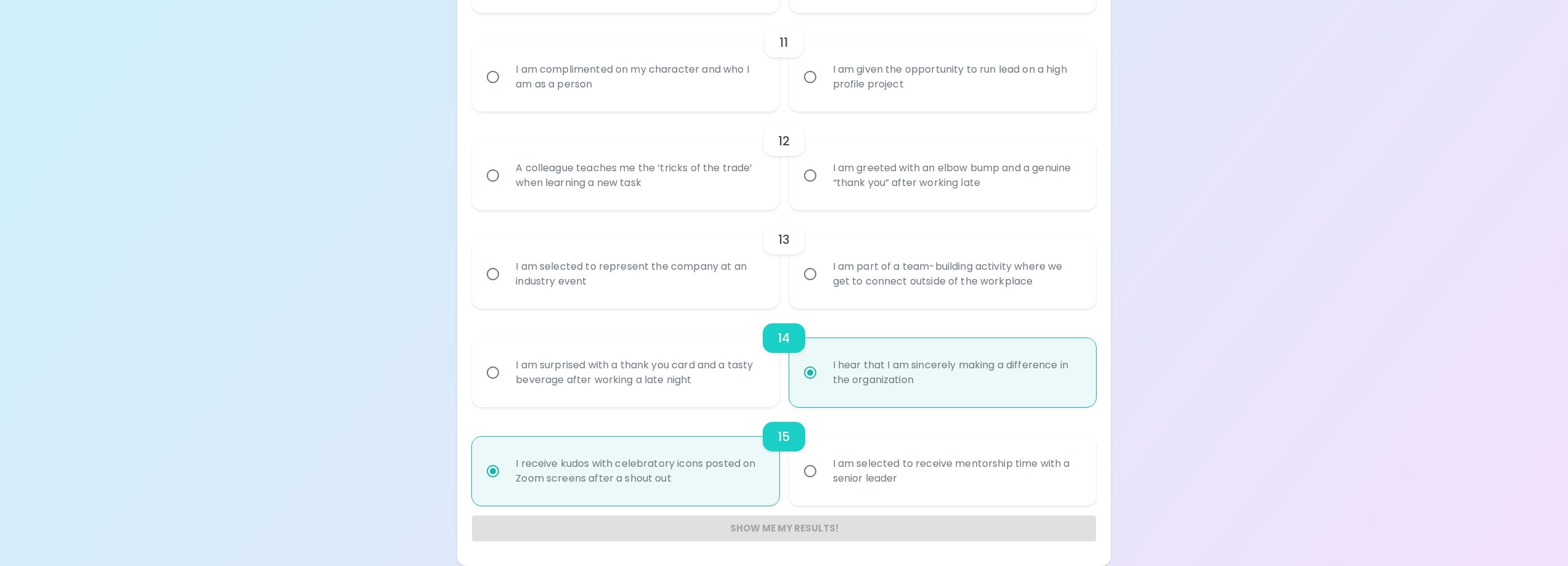
radio input "false"
radio input "true"
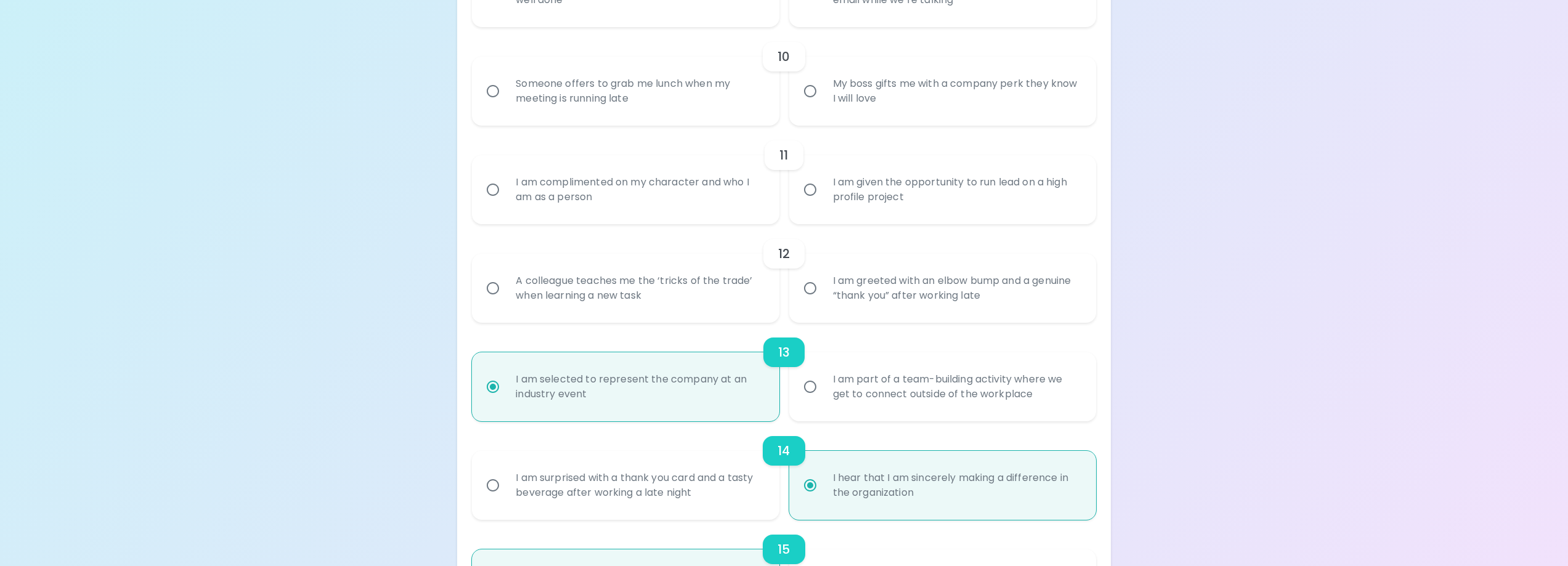
scroll to position [1159, 0]
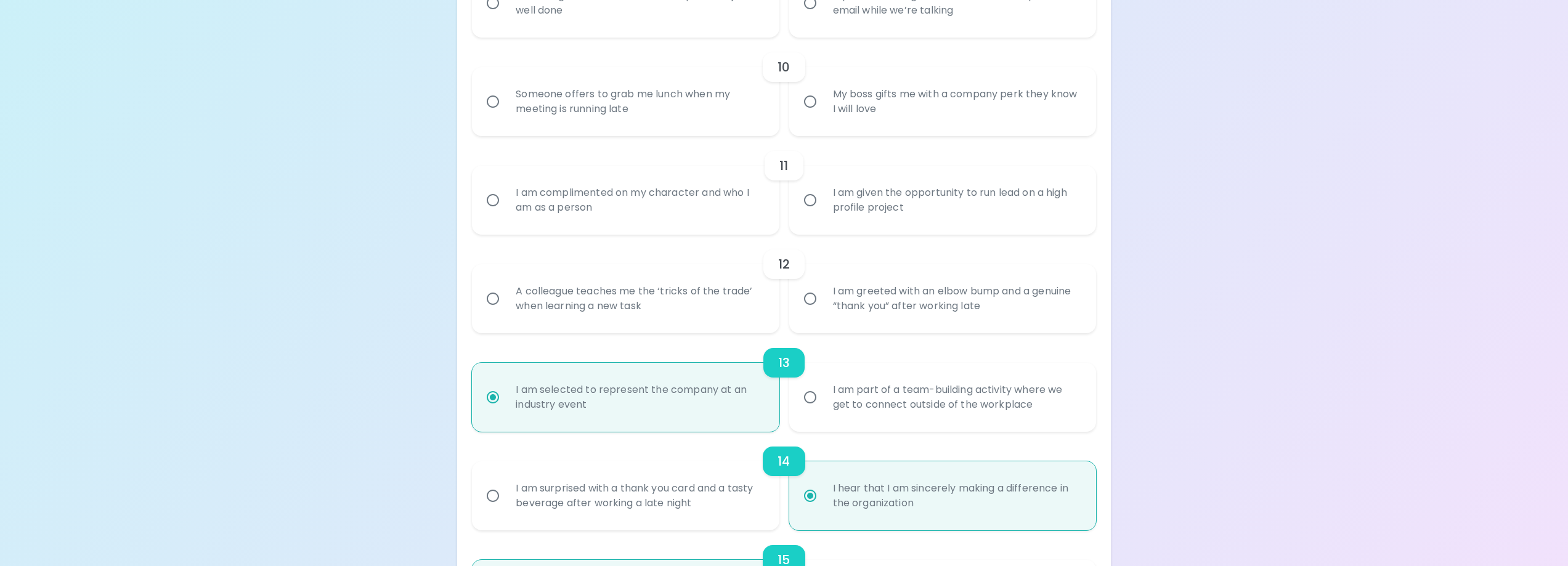
radio input "true"
click at [728, 300] on div "A colleague teaches me the ‘tricks of the trade’ when learning a new task" at bounding box center [639, 299] width 266 height 59
click at [506, 300] on input "A colleague teaches me the ‘tricks of the trade’ when learning a new task" at bounding box center [493, 299] width 26 height 26
radio input "false"
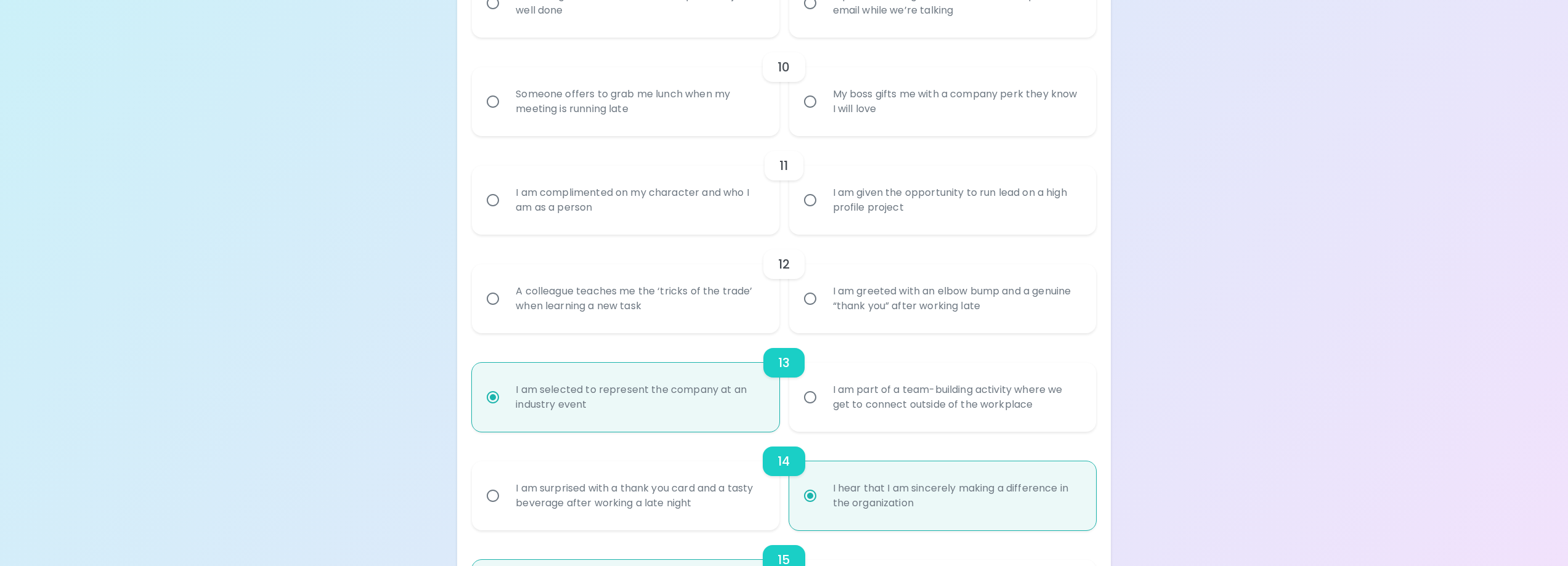
radio input "false"
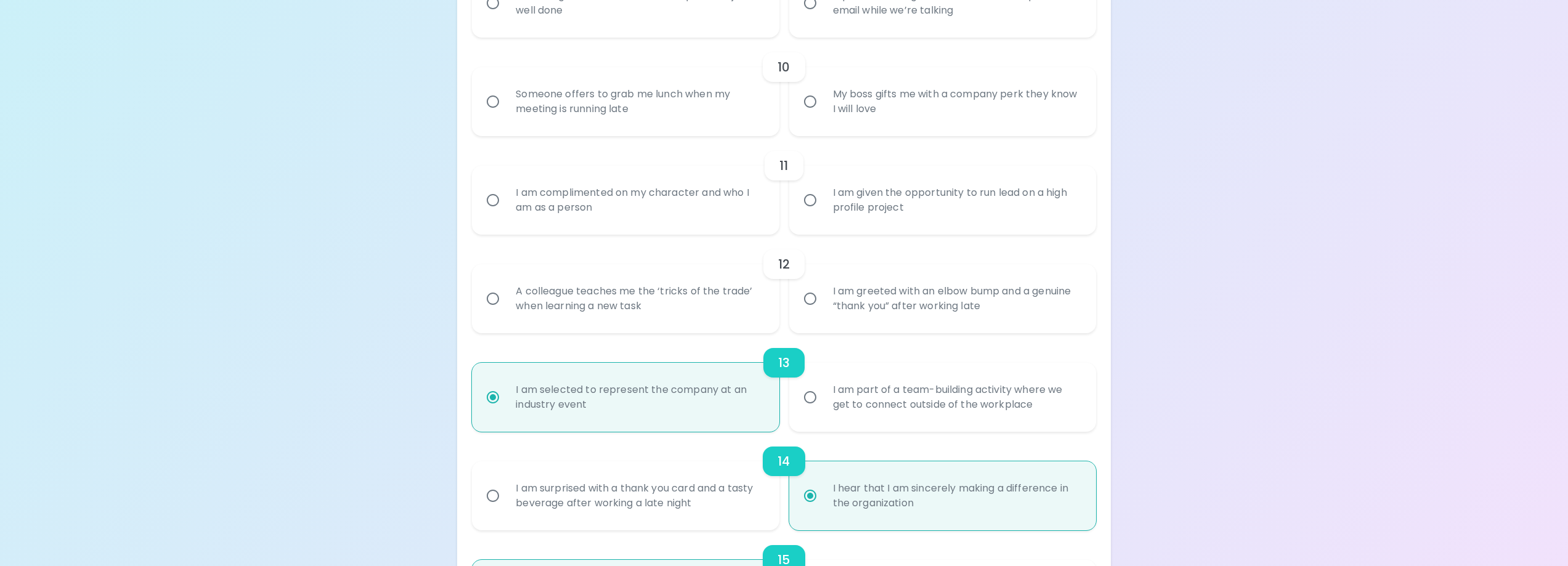
radio input "false"
radio input "true"
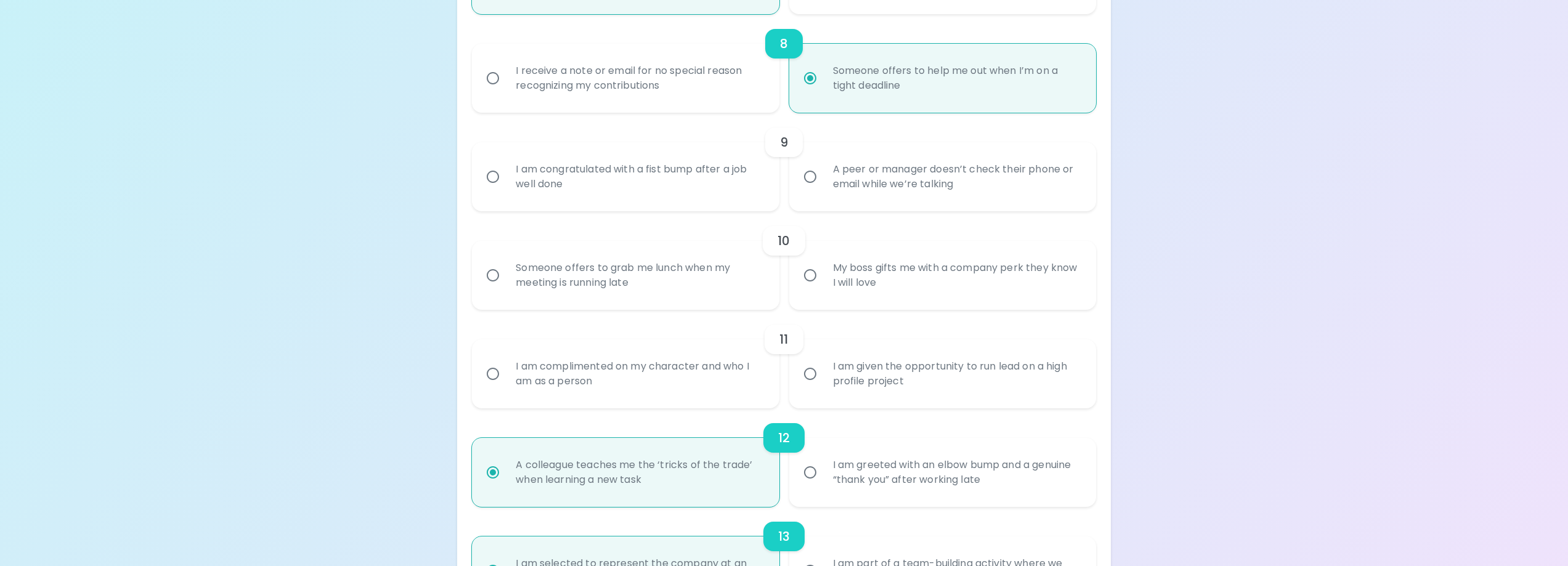
scroll to position [949, 0]
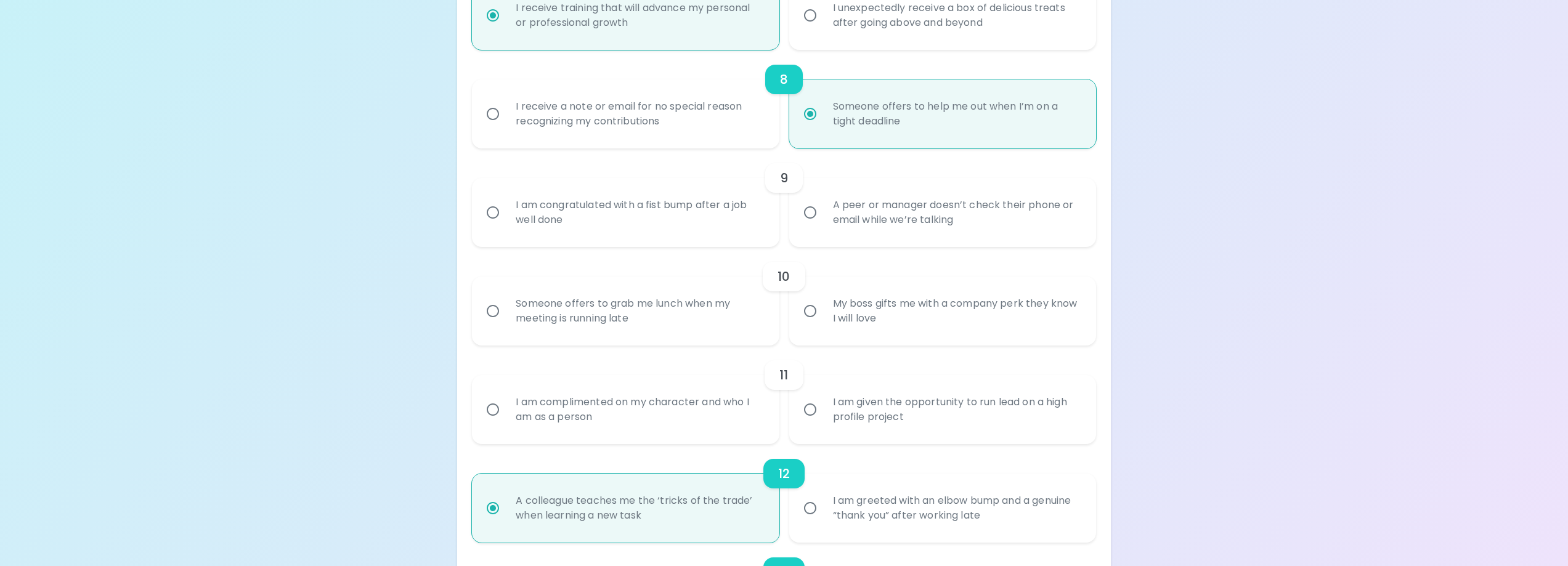
radio input "true"
click at [672, 392] on div "I am complimented on my character and who I am as a person" at bounding box center [639, 409] width 266 height 59
click at [506, 397] on input "I am complimented on my character and who I am as a person" at bounding box center [493, 409] width 26 height 26
radio input "false"
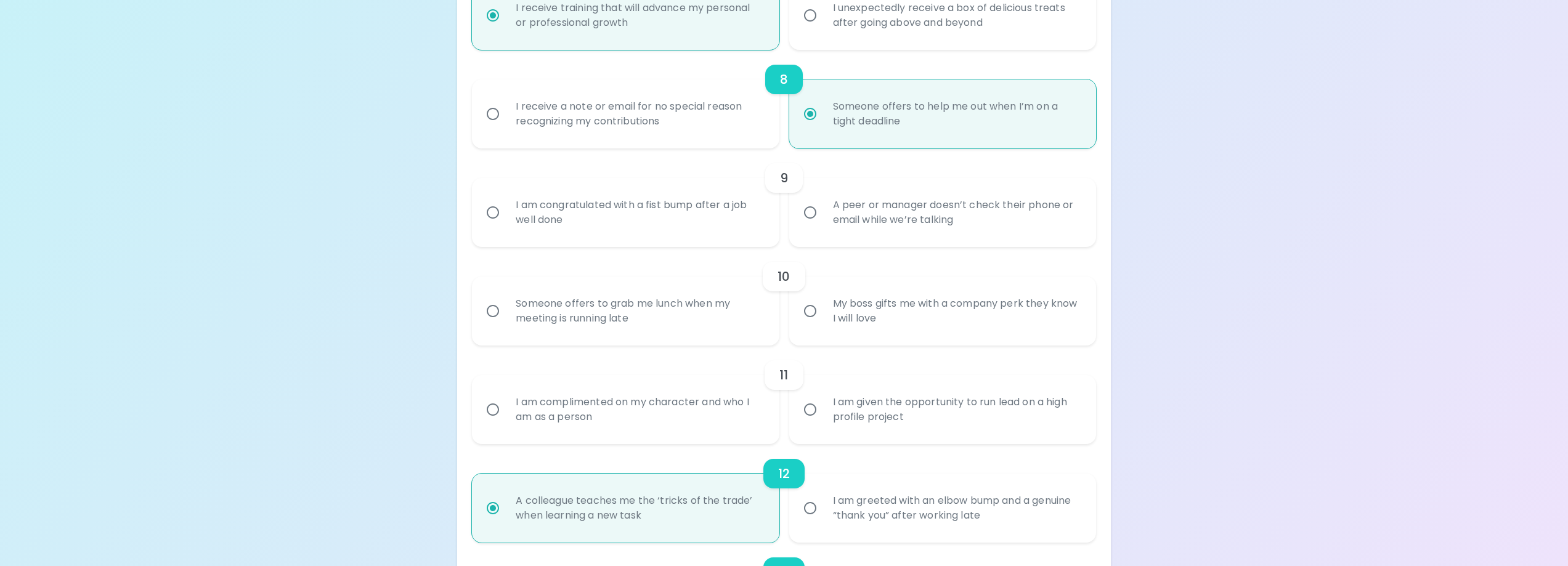
radio input "false"
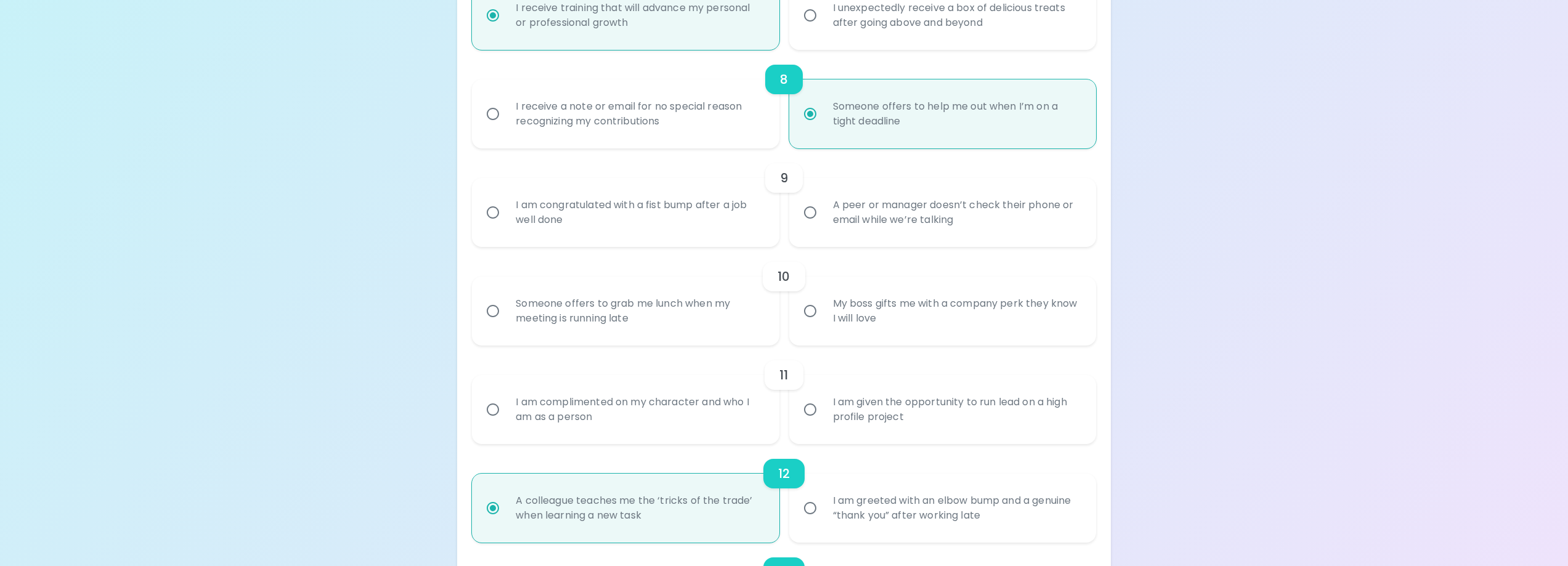
radio input "false"
radio input "true"
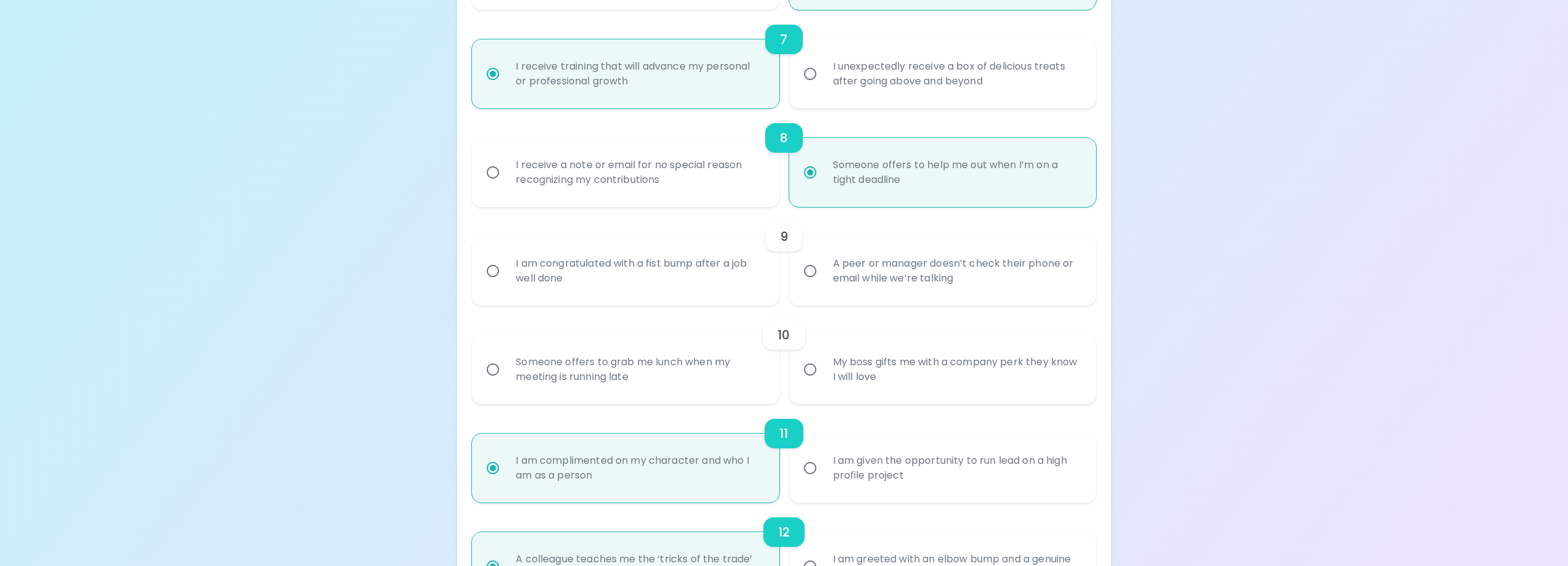
scroll to position [864, 0]
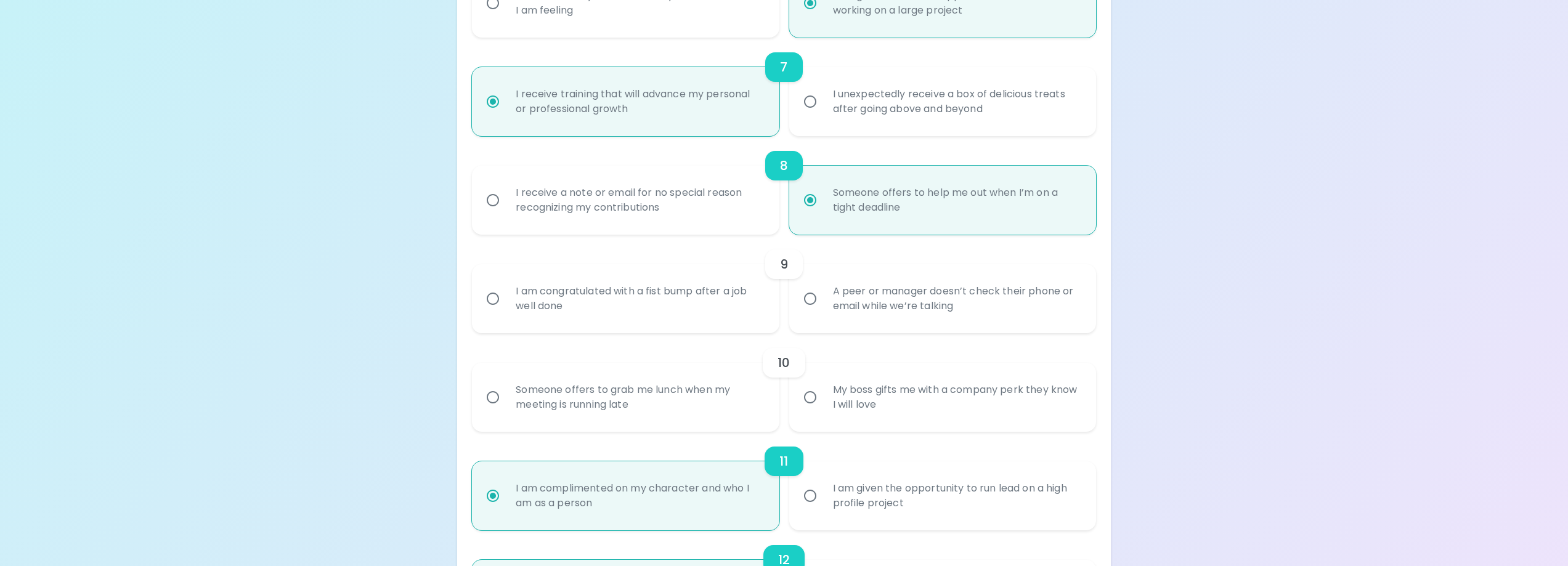
radio input "true"
click at [640, 401] on div "Someone offers to grab me lunch when my meeting is running late" at bounding box center [639, 397] width 266 height 59
click at [506, 401] on input "Someone offers to grab me lunch when my meeting is running late" at bounding box center [493, 397] width 26 height 26
radio input "false"
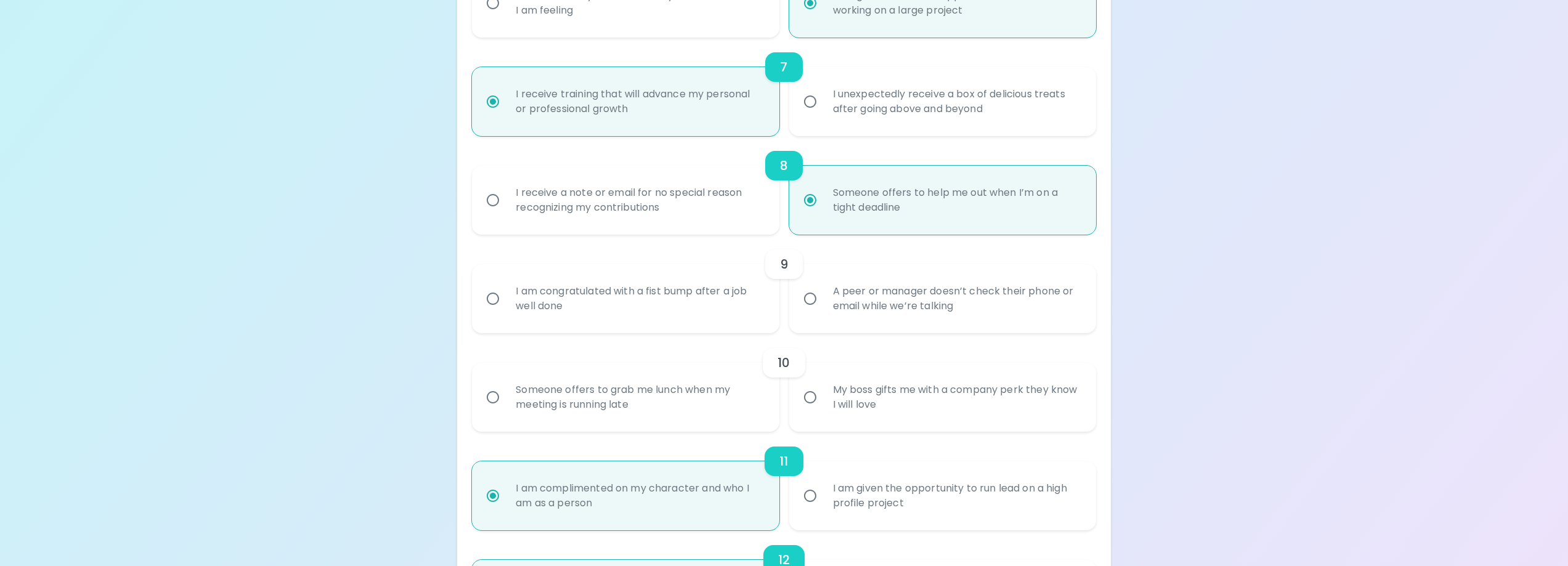
radio input "false"
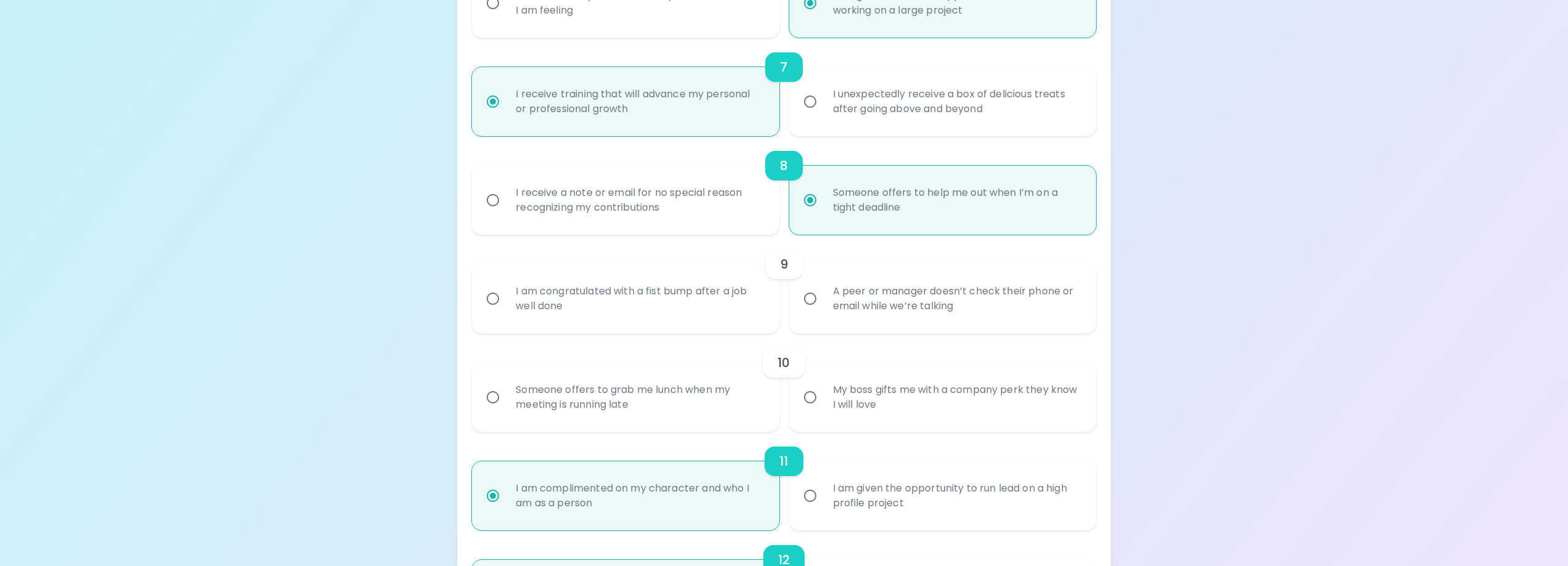
radio input "false"
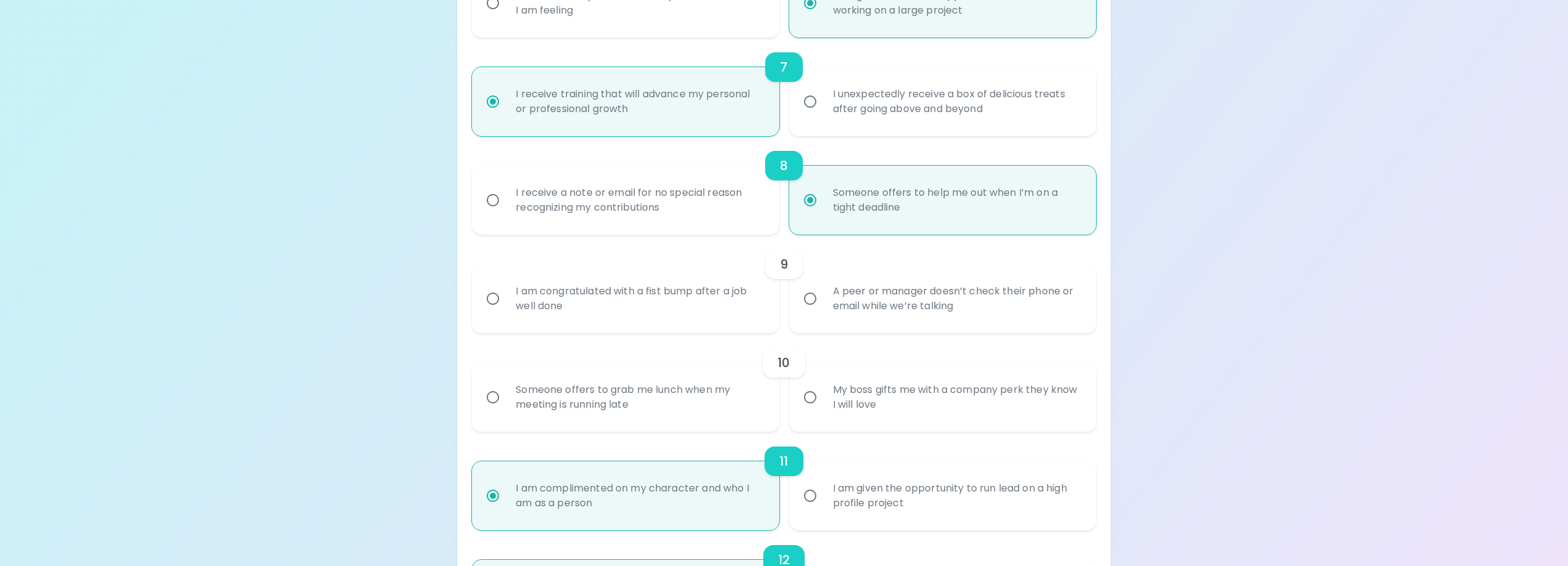
radio input "true"
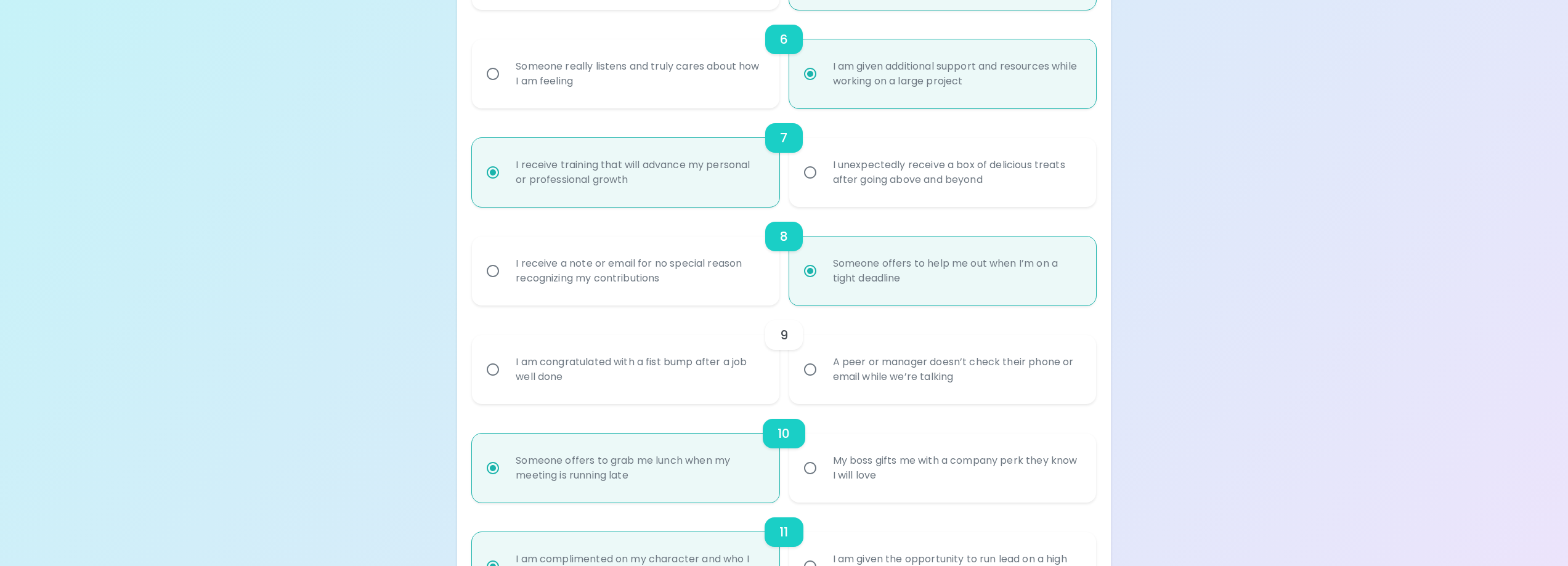
scroll to position [777, 0]
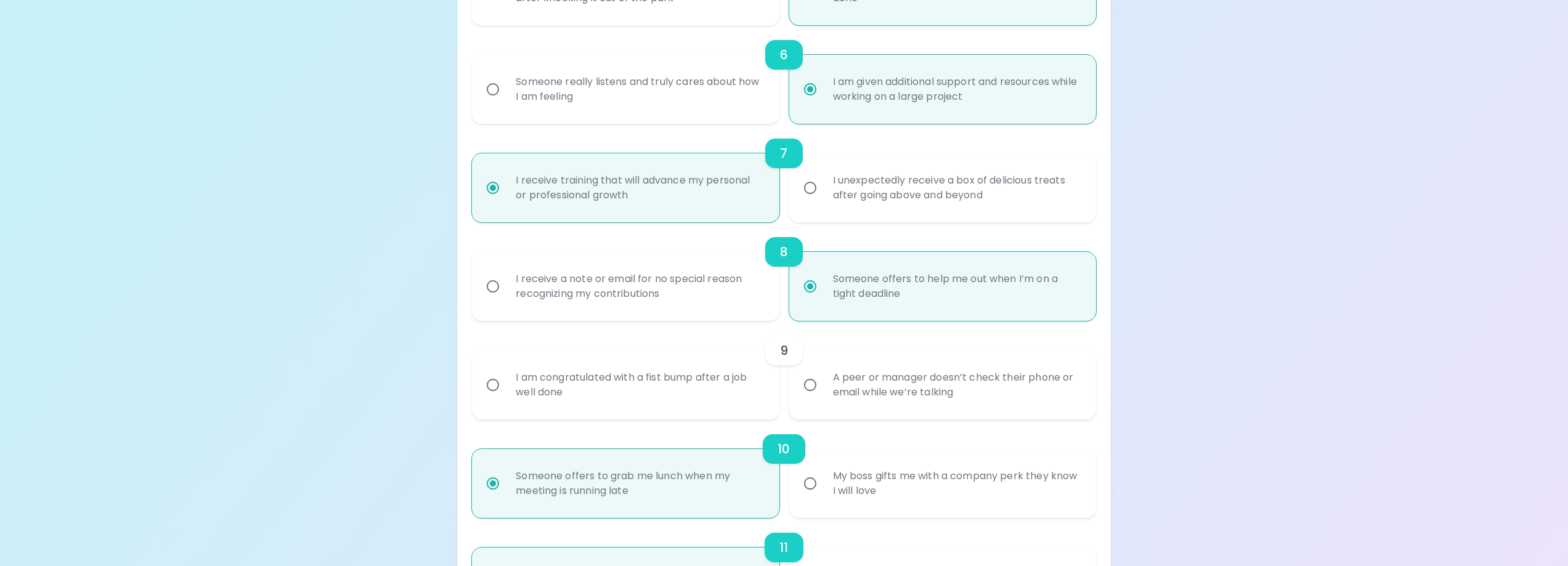
radio input "true"
click at [662, 398] on div "I am congratulated with a fist bump after a job well done" at bounding box center [639, 385] width 266 height 59
click at [506, 398] on input "I am congratulated with a fist bump after a job well done" at bounding box center [493, 385] width 26 height 26
radio input "false"
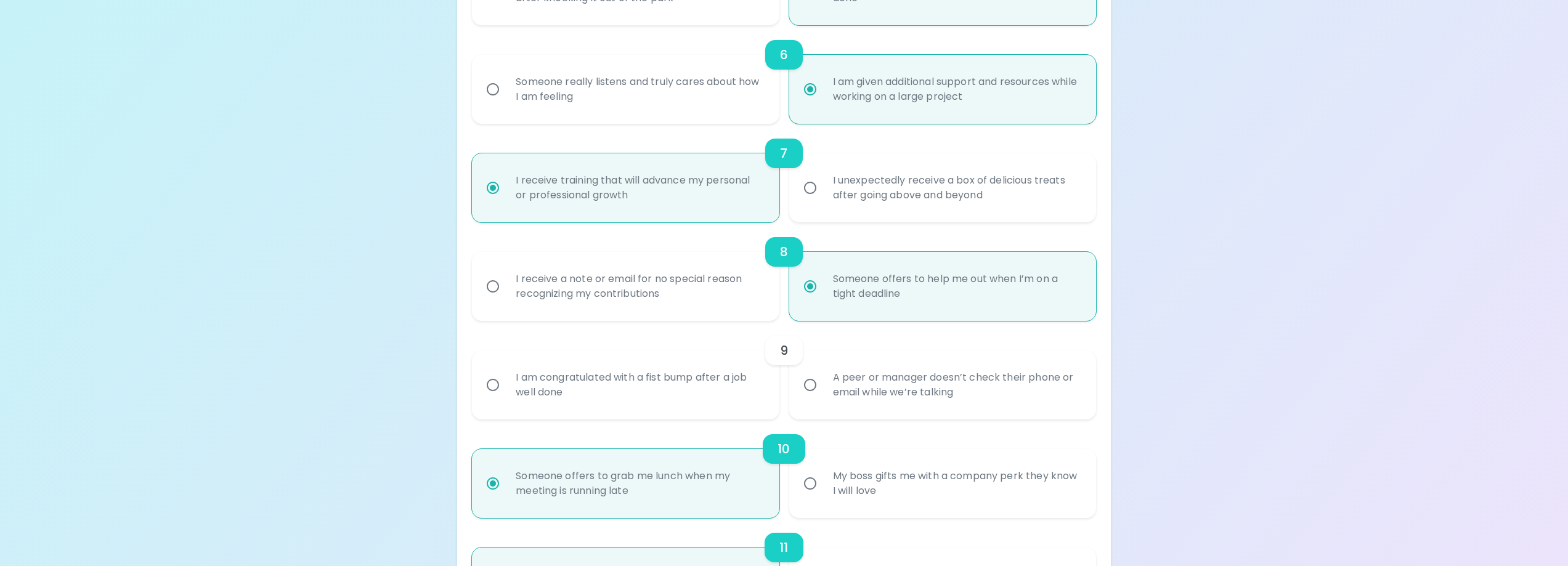
radio input "false"
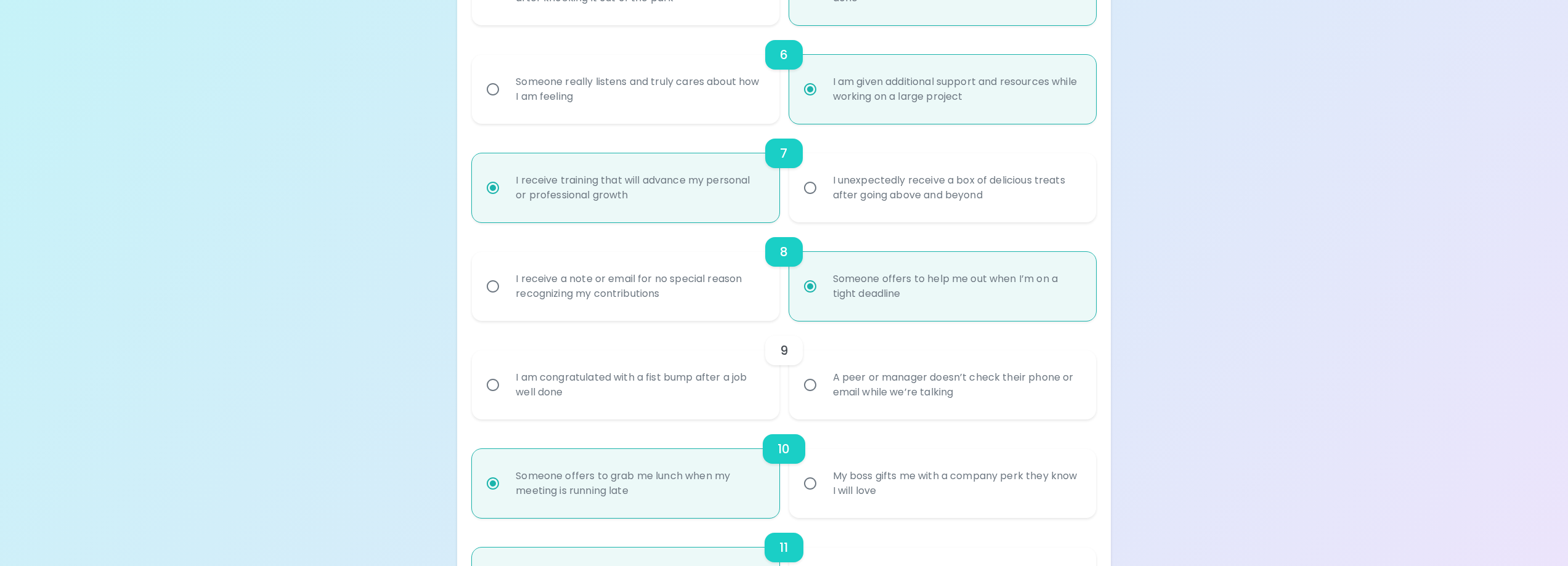
radio input "false"
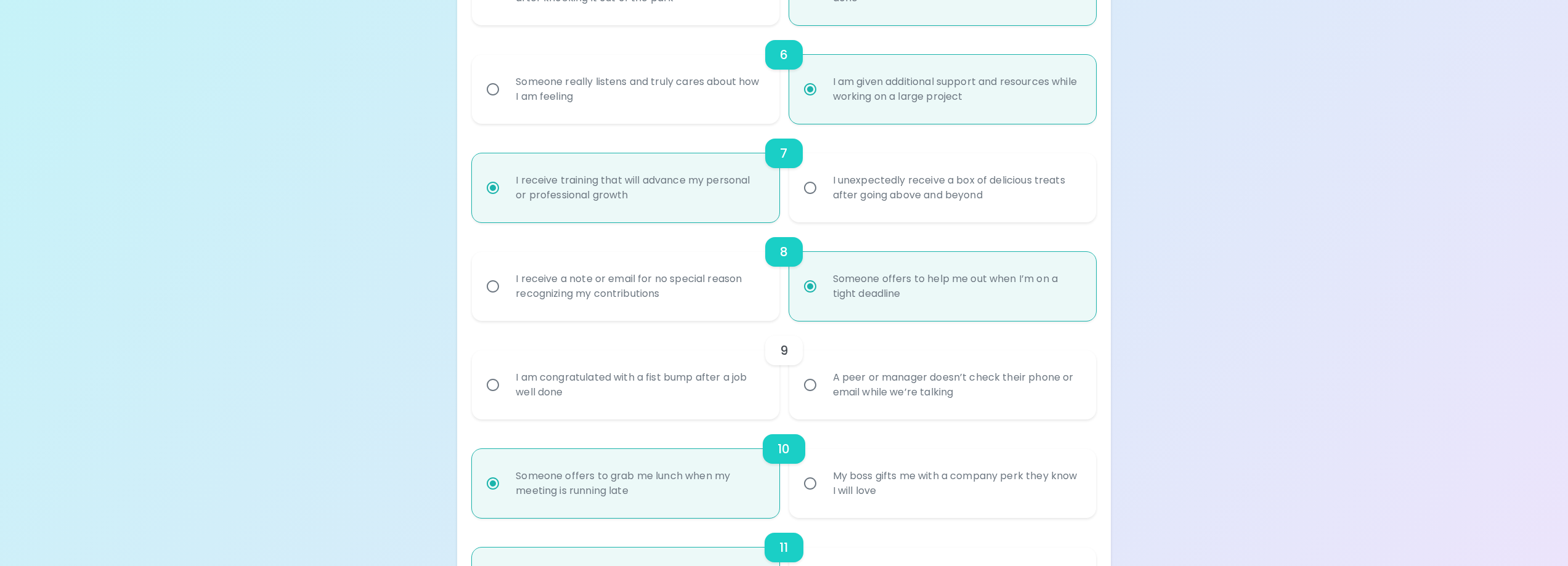
radio input "false"
radio input "true"
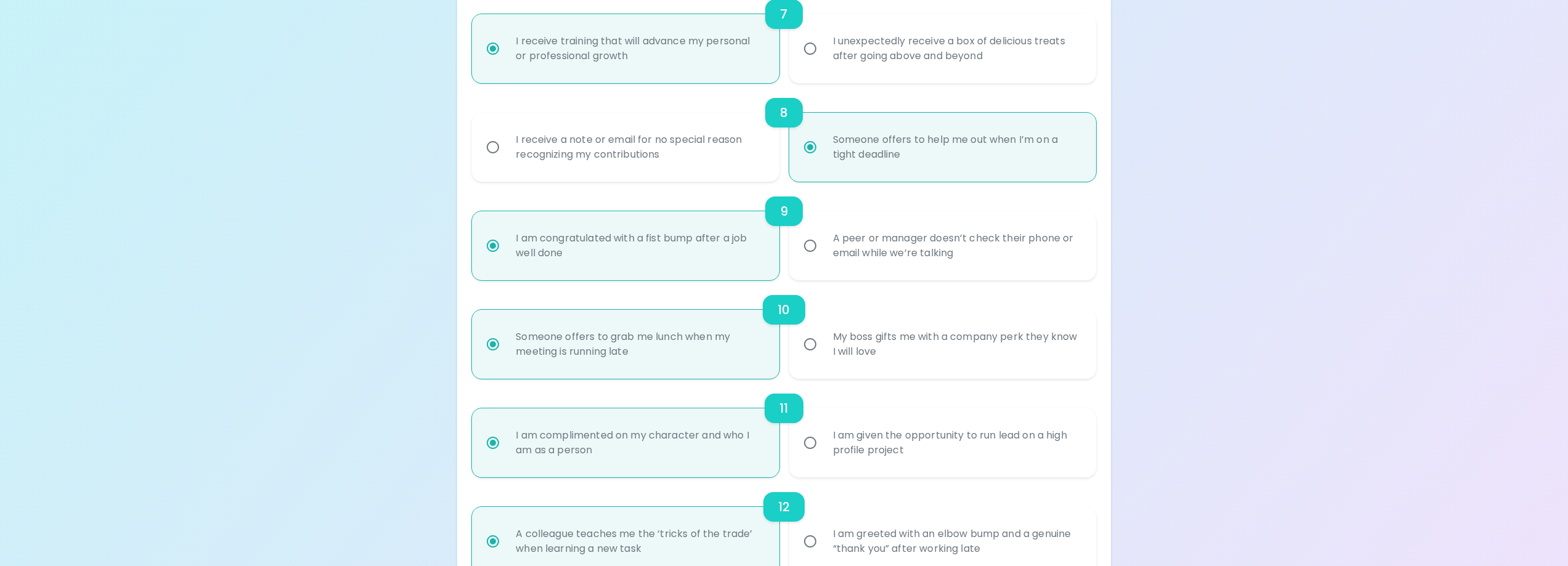
scroll to position [937, 0]
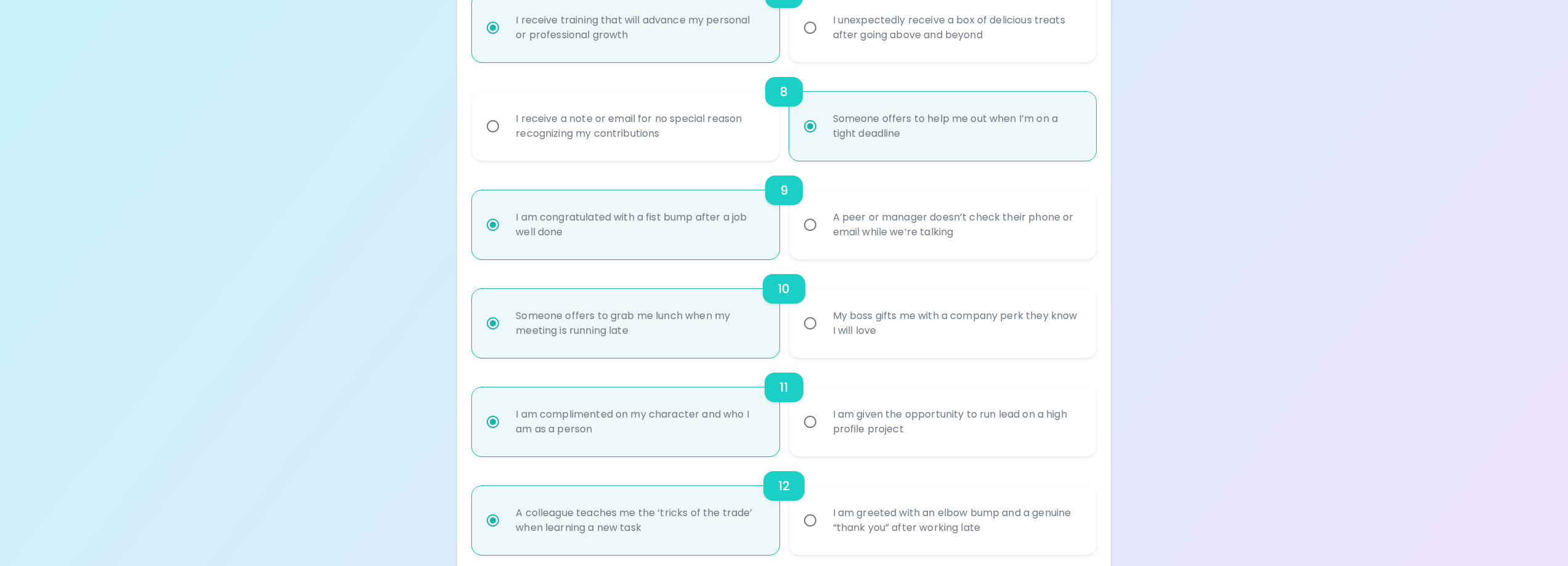
radio input "true"
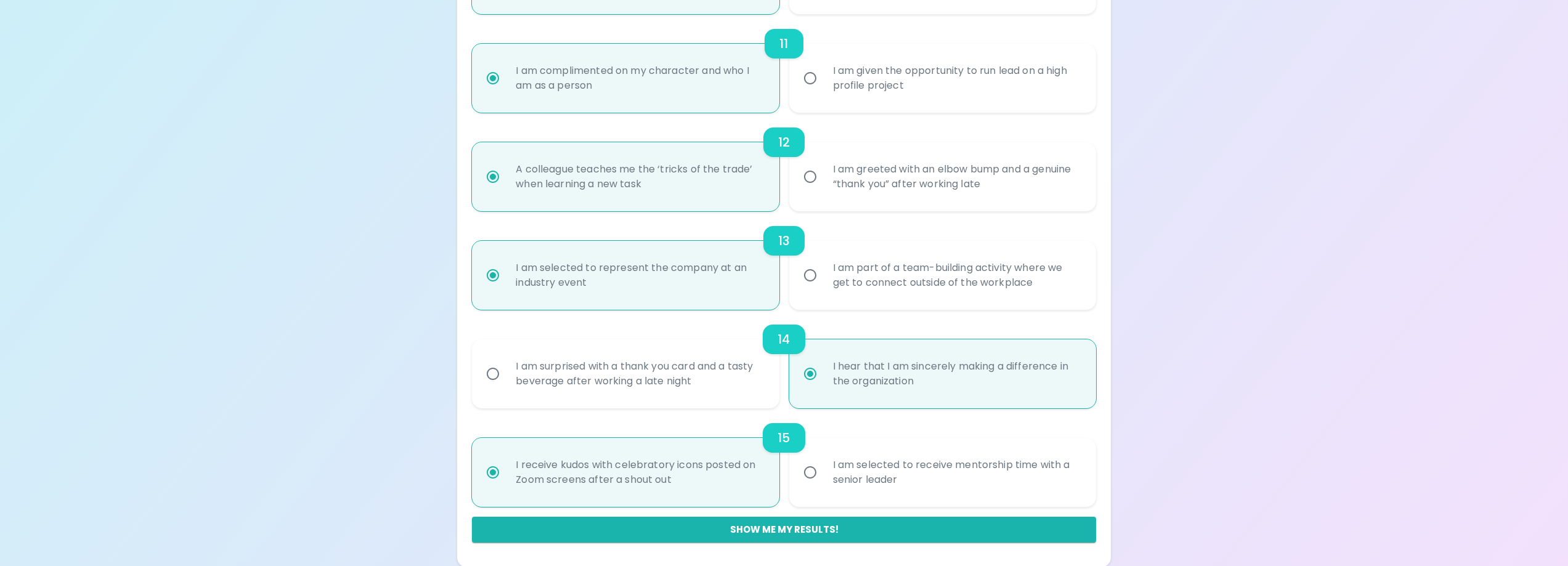
scroll to position [1282, 0]
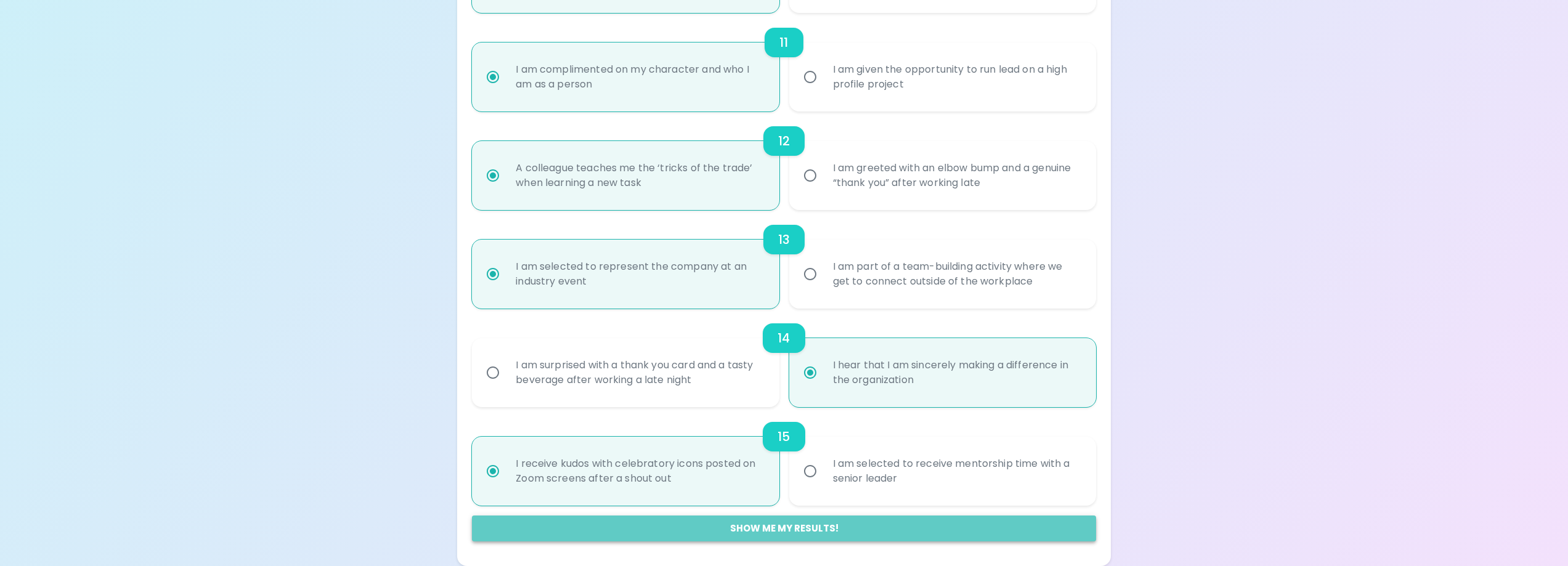
click at [791, 526] on button "Show me my results!" at bounding box center [784, 528] width 624 height 26
radio input "false"
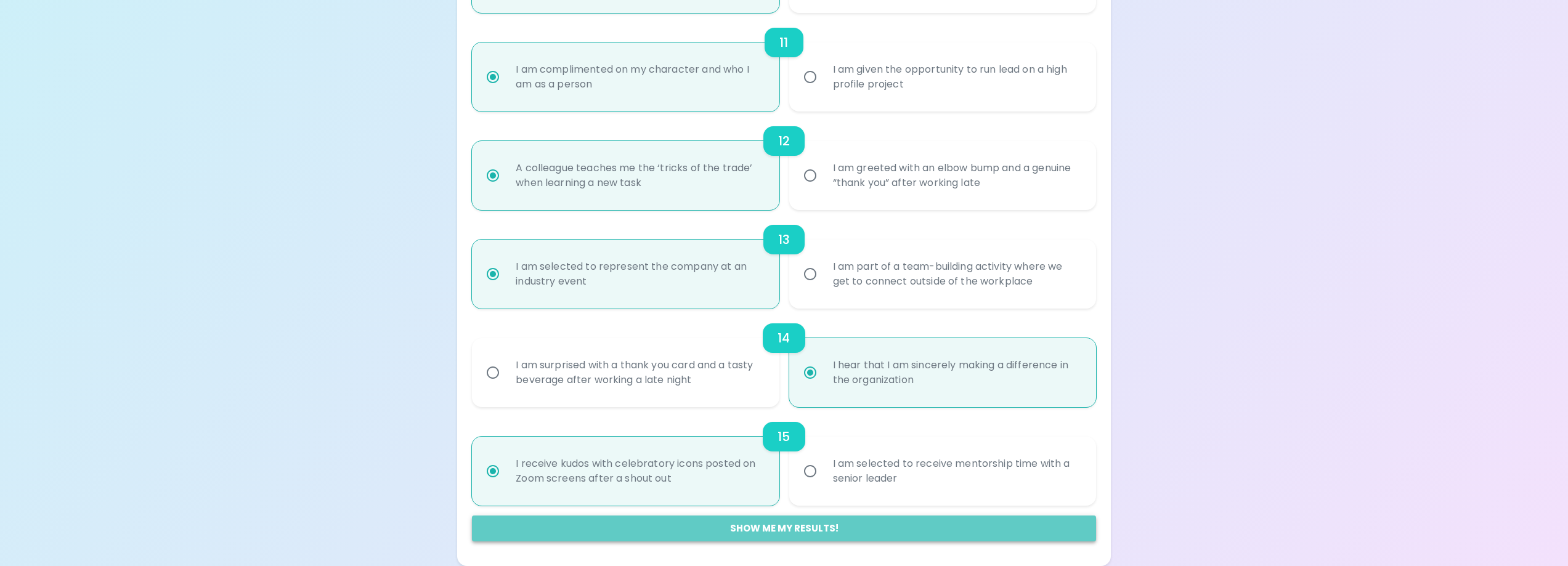
radio input "false"
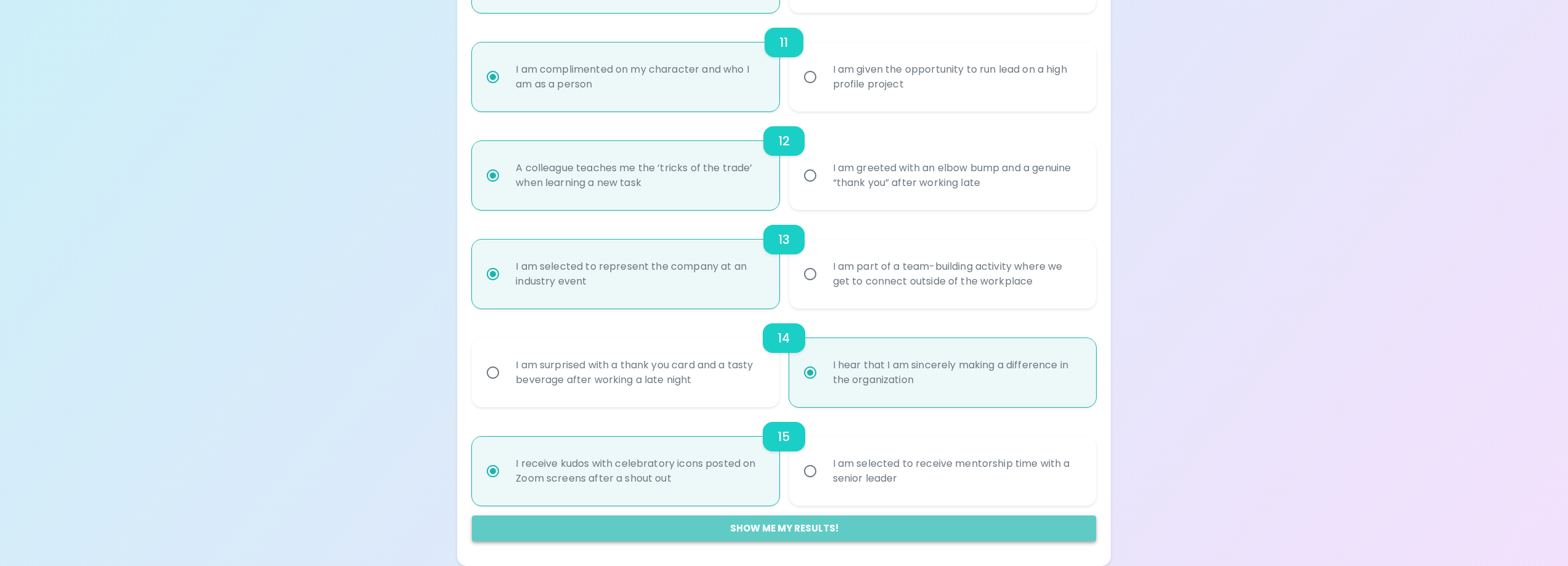
radio input "false"
radio input "true"
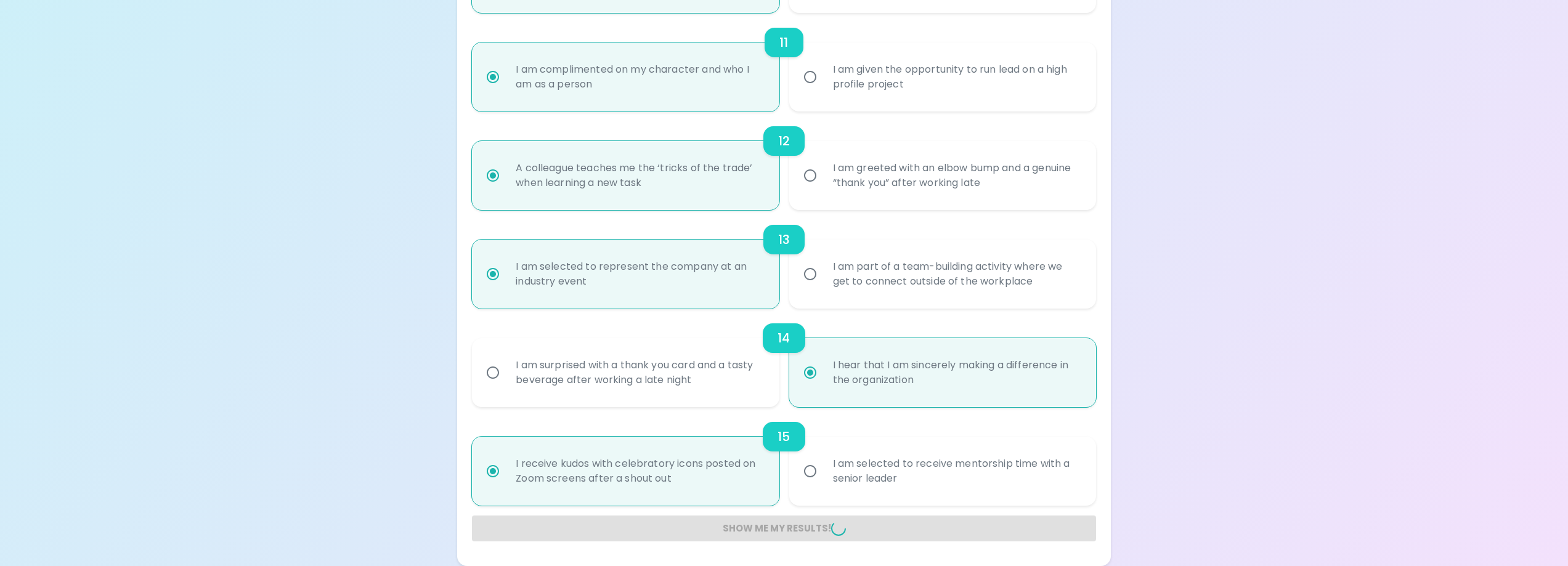
radio input "false"
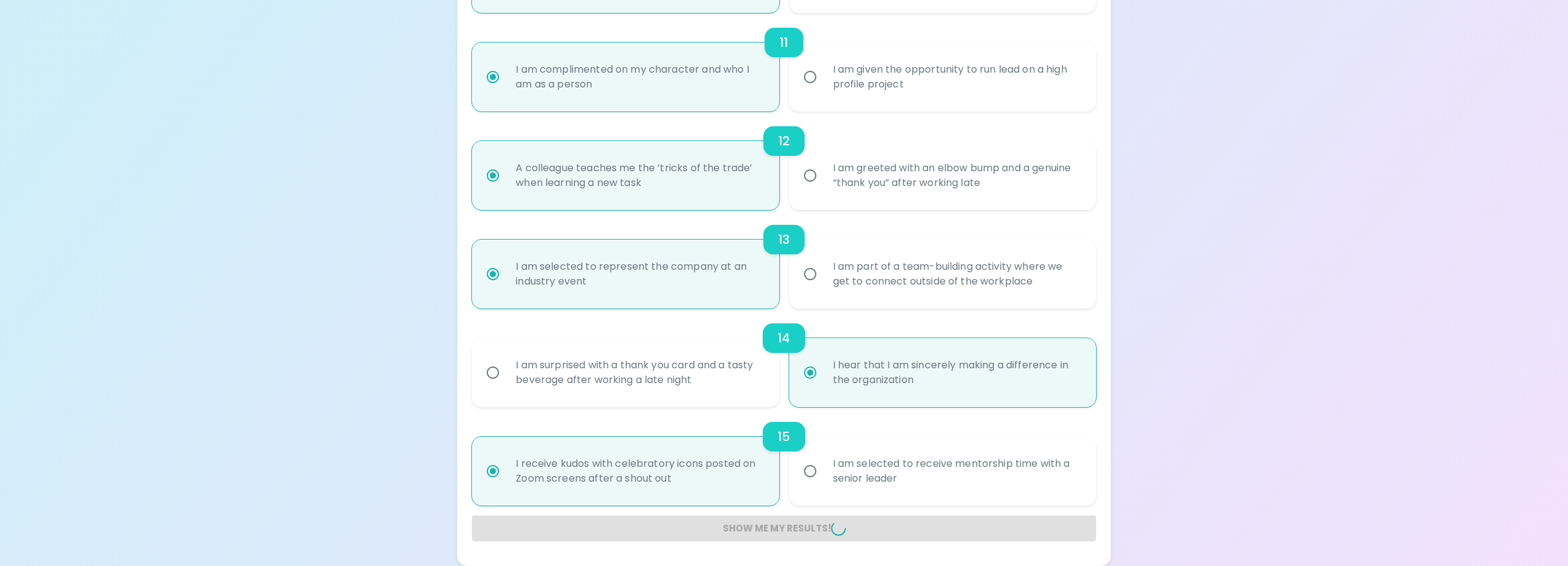
radio input "false"
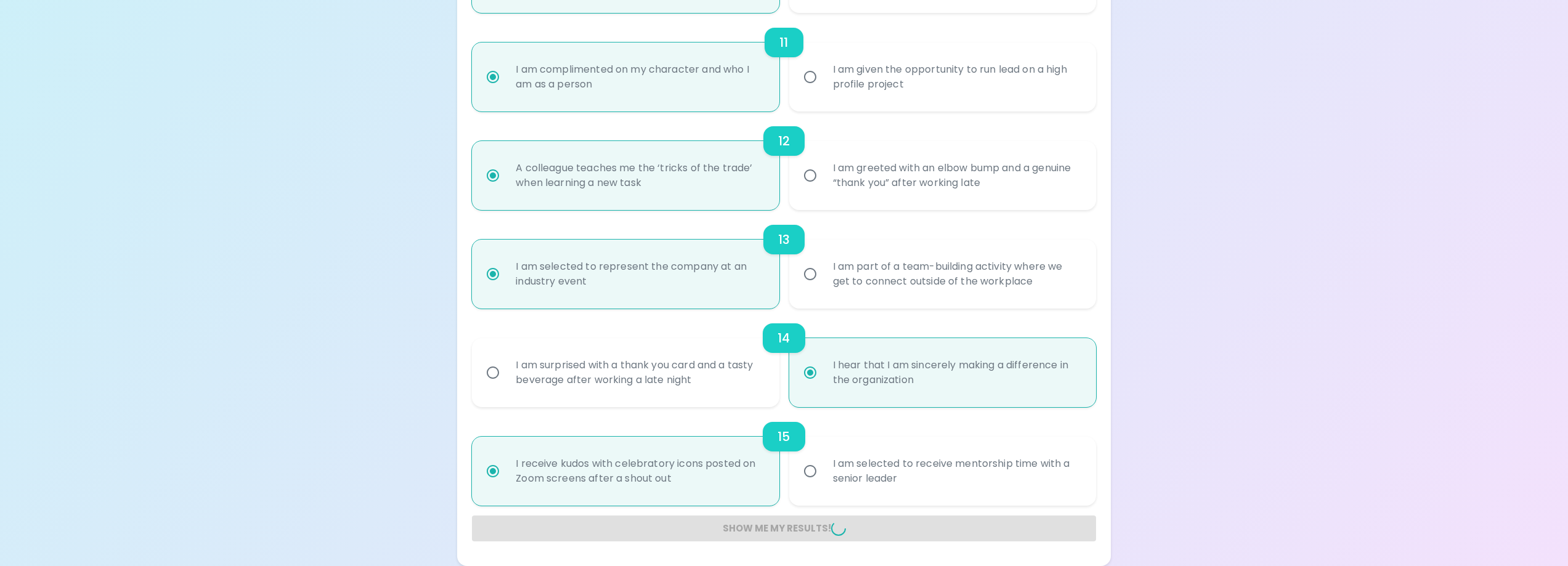
radio input "false"
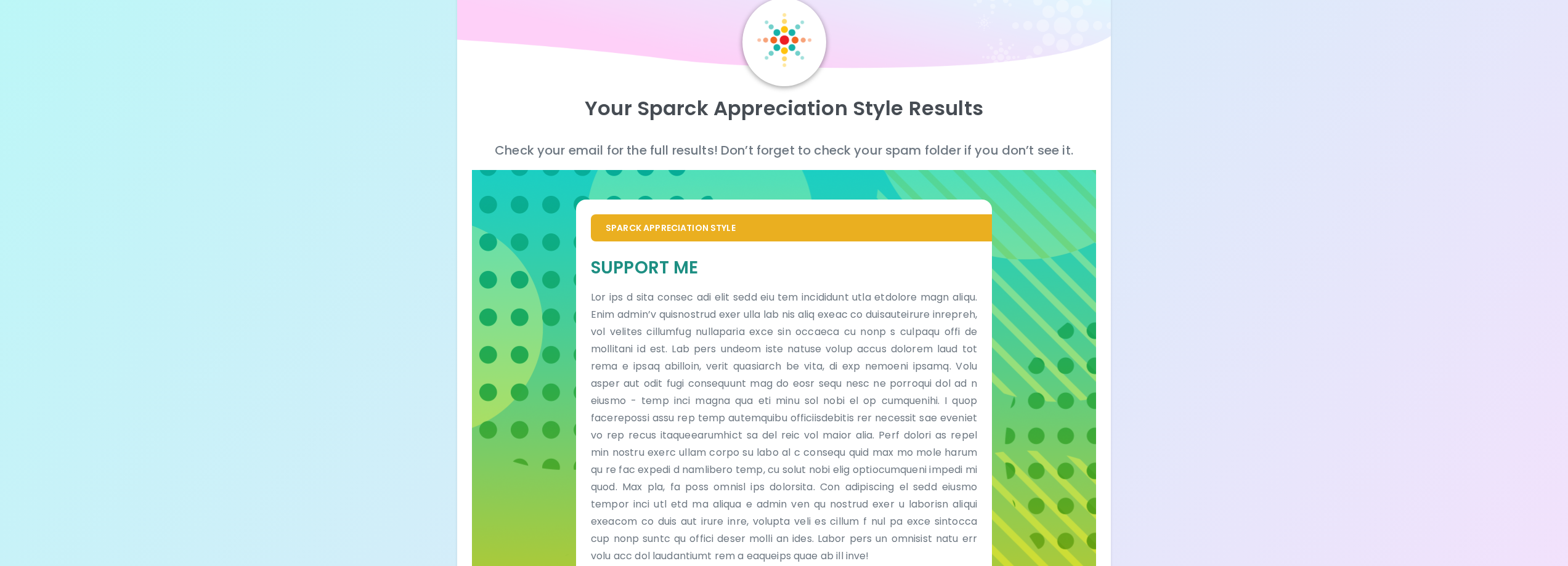
scroll to position [121, 0]
